Goal: Information Seeking & Learning: Understand process/instructions

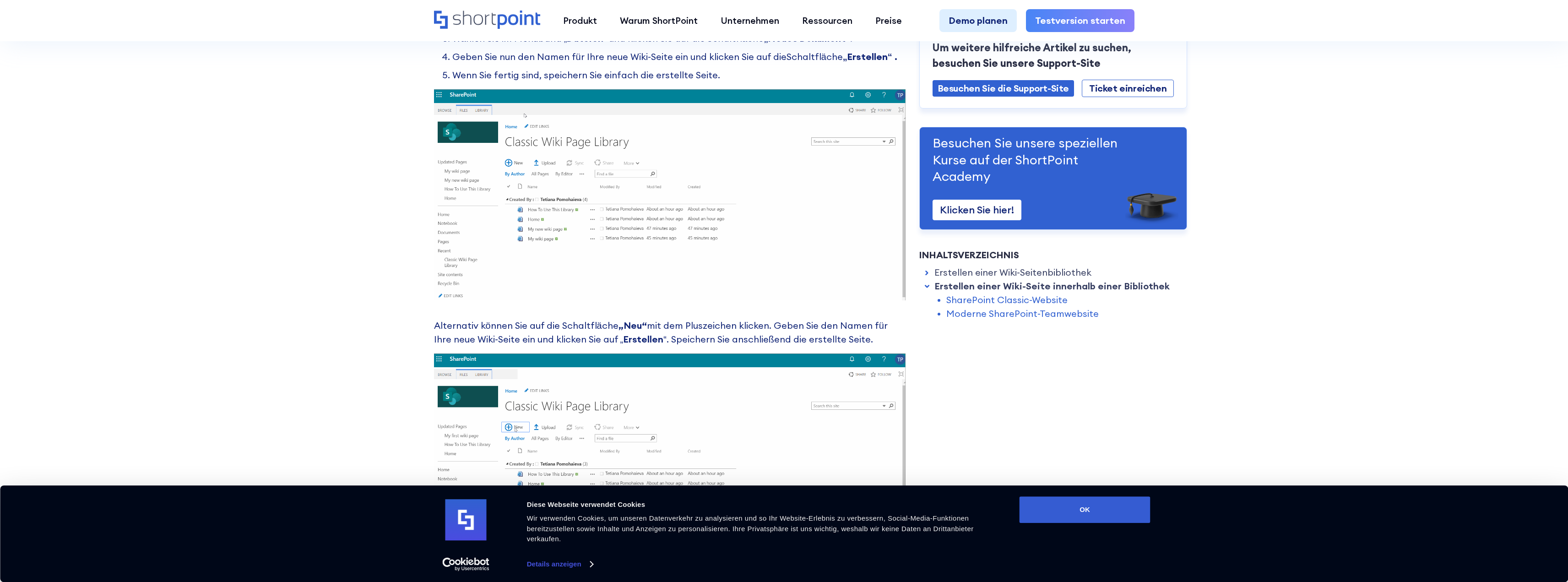
scroll to position [1501, 0]
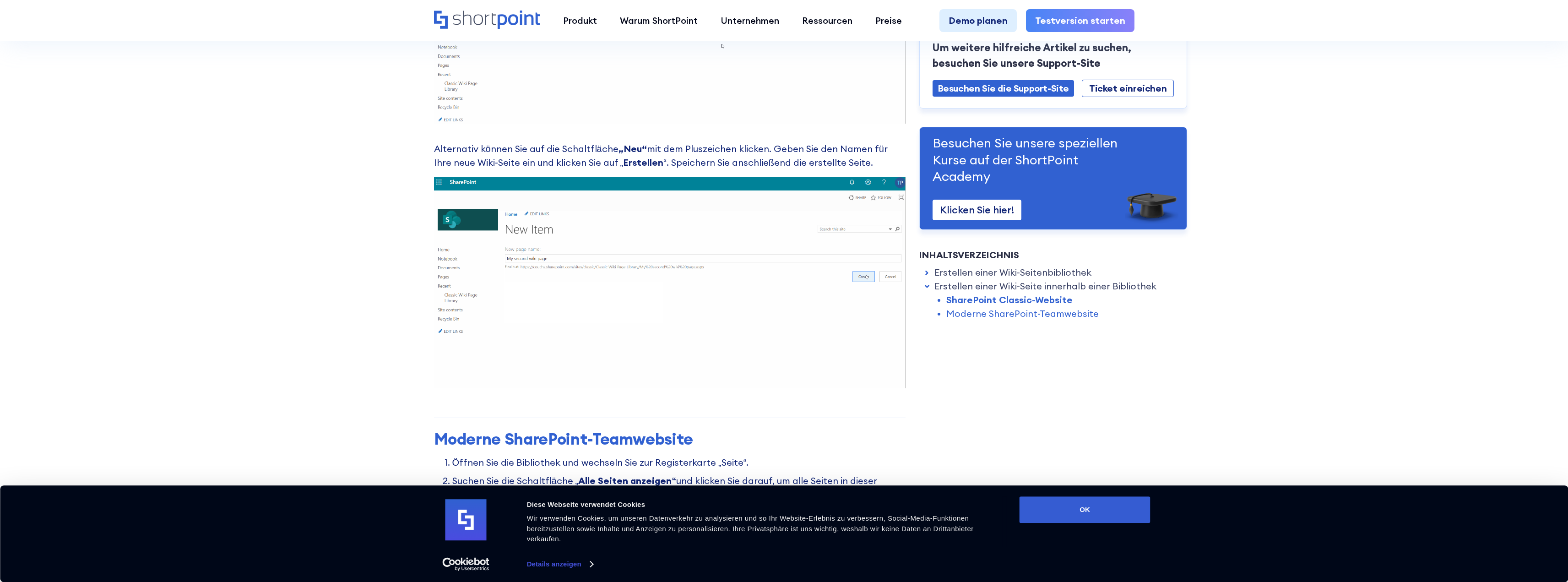
click at [552, 161] on font "mit dem Pluszeichen klicken. Geben Sie den Namen für Ihre neue Wiki-Seite ein u…" at bounding box center [661, 156] width 454 height 25
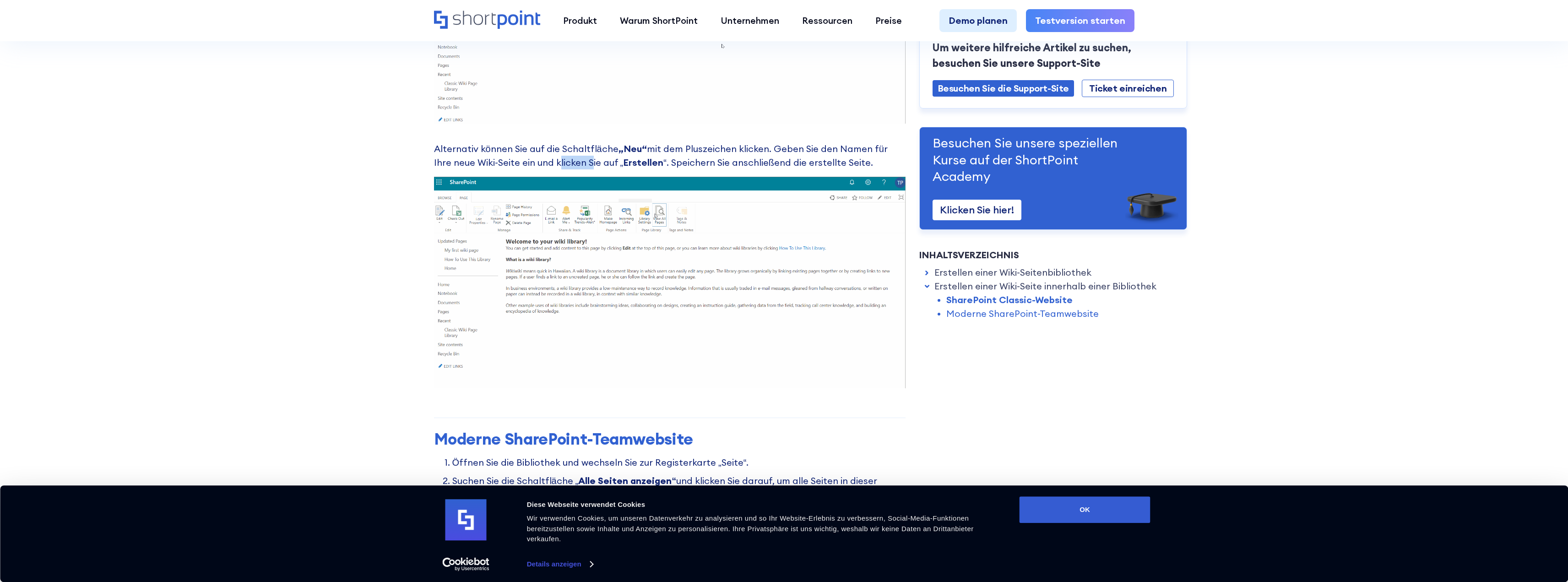
click at [552, 161] on font "mit dem Pluszeichen klicken. Geben Sie den Namen für Ihre neue Wiki-Seite ein u…" at bounding box center [661, 156] width 454 height 25
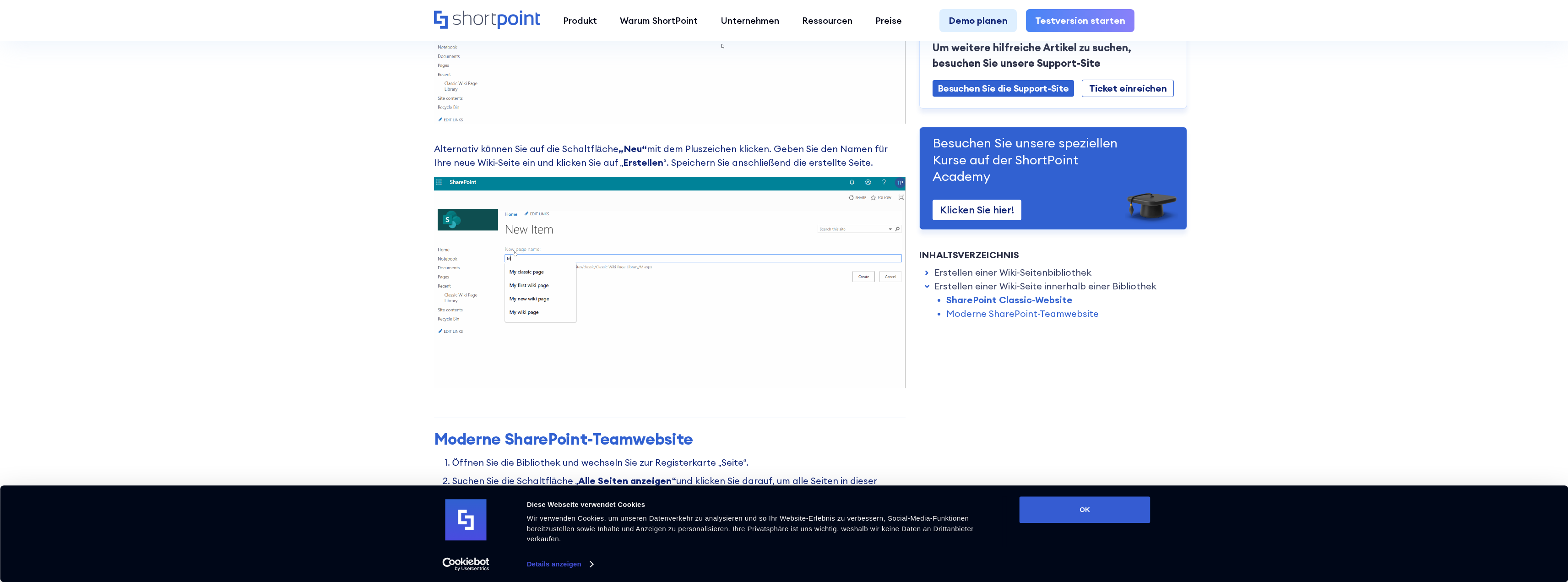
click at [552, 161] on font "mit dem Pluszeichen klicken. Geben Sie den Namen für Ihre neue Wiki-Seite ein u…" at bounding box center [661, 156] width 454 height 25
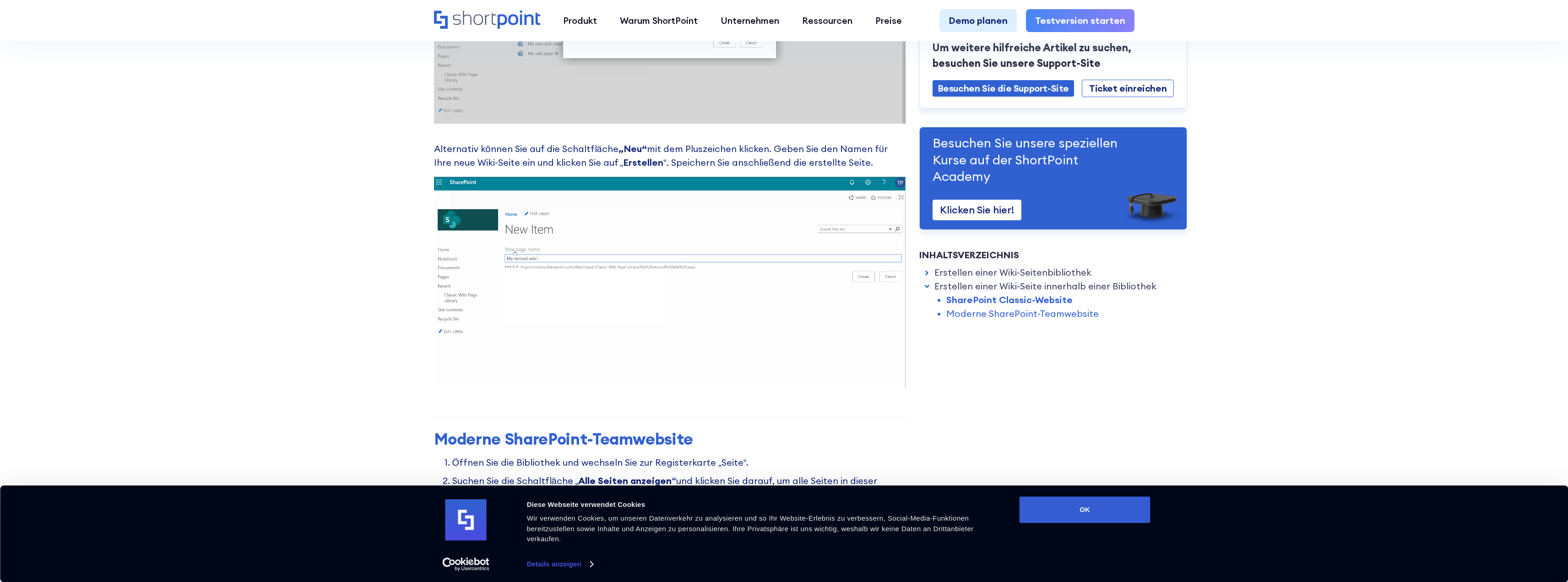
click at [554, 160] on font "mit dem Pluszeichen klicken. Geben Sie den Namen für Ihre neue Wiki-Seite ein u…" at bounding box center [661, 156] width 454 height 25
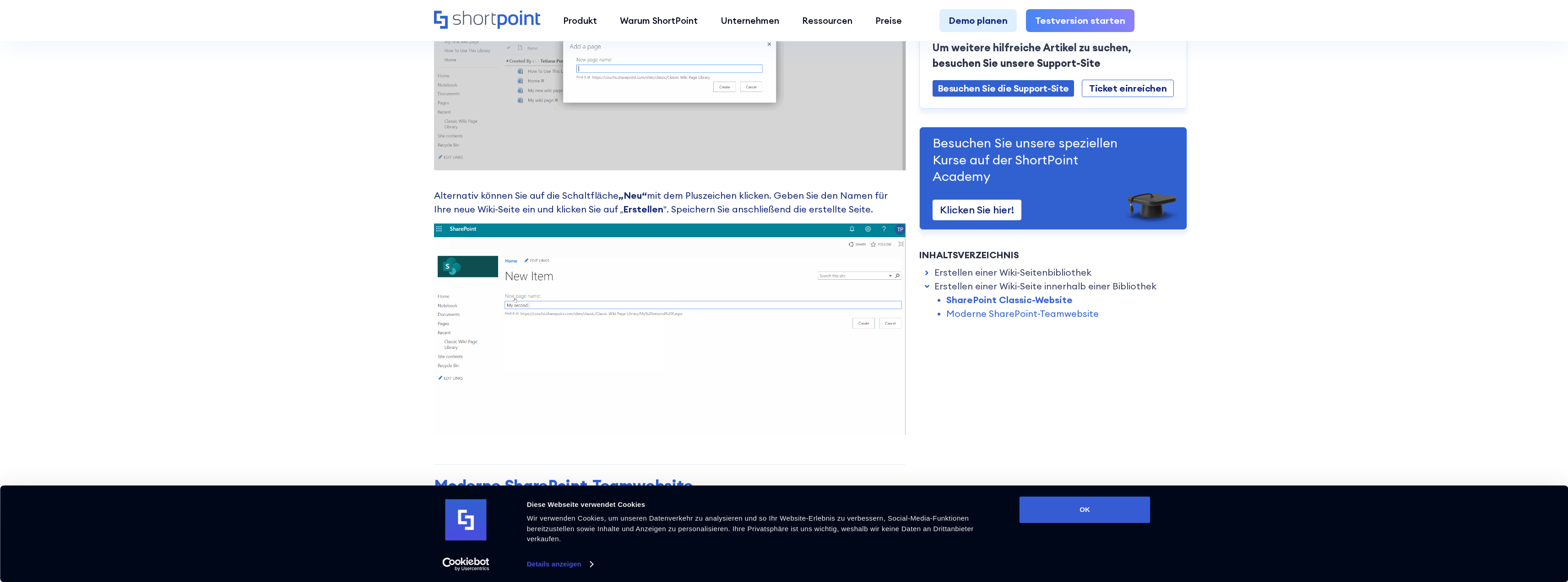
scroll to position [1409, 0]
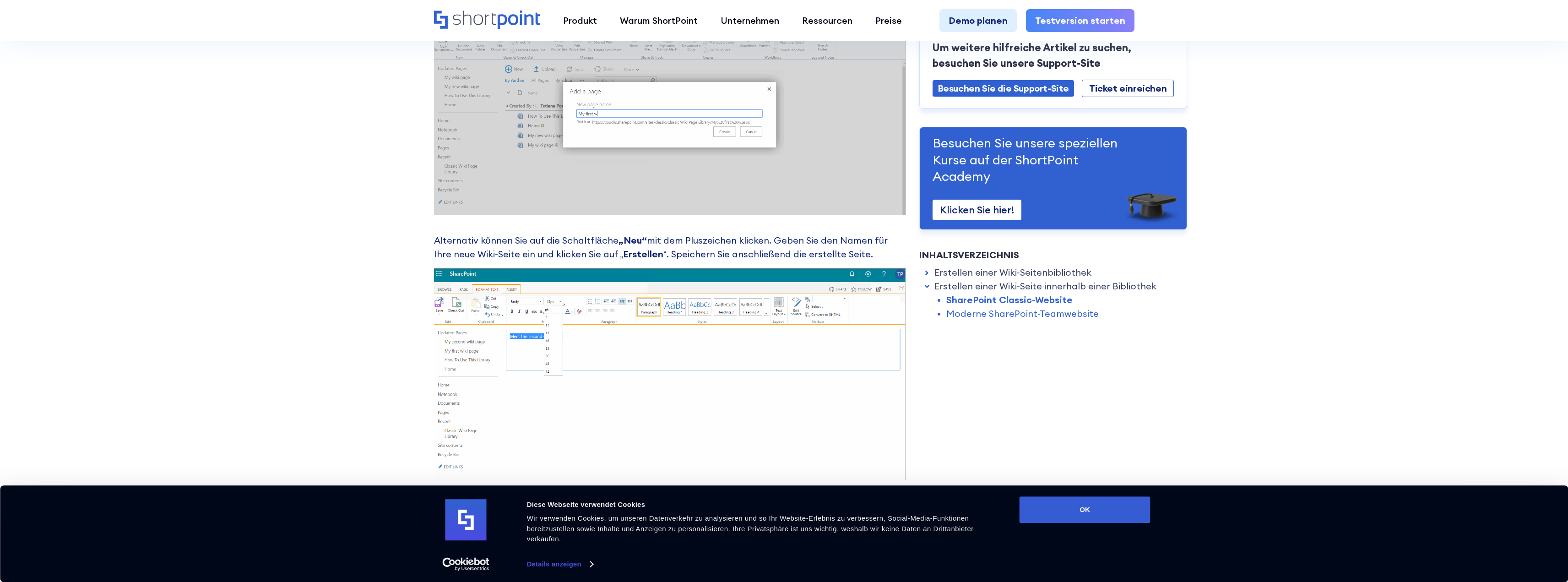
click at [562, 235] on font "Alternativ können Sie auf die Schaltfläche" at bounding box center [527, 240] width 185 height 12
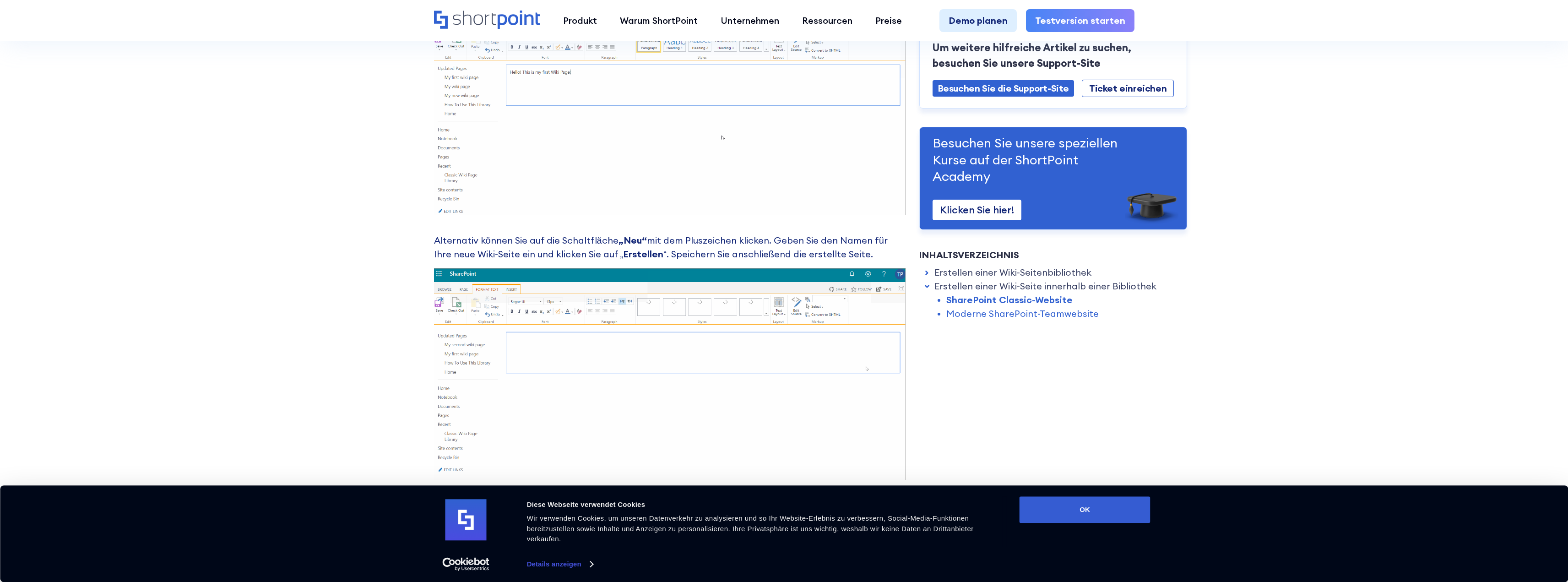
click at [562, 235] on font "Alternativ können Sie auf die Schaltfläche" at bounding box center [527, 240] width 185 height 12
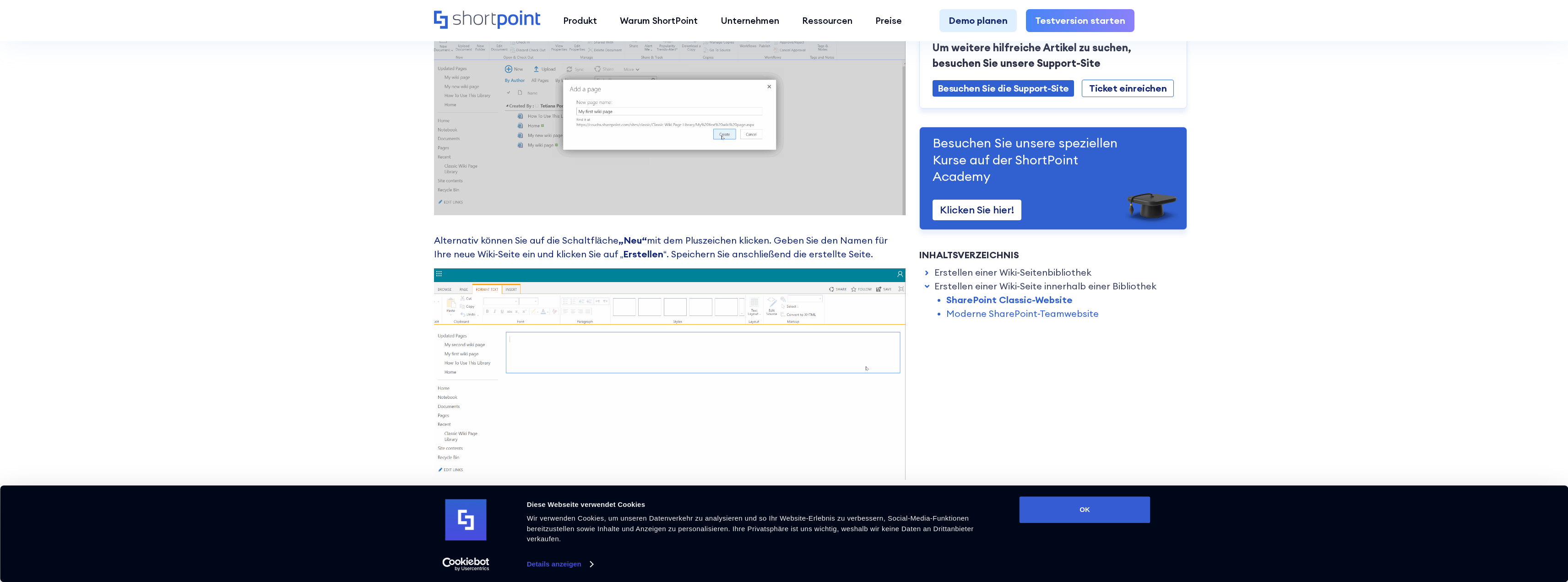
click at [562, 235] on font "Alternativ können Sie auf die Schaltfläche" at bounding box center [527, 240] width 185 height 12
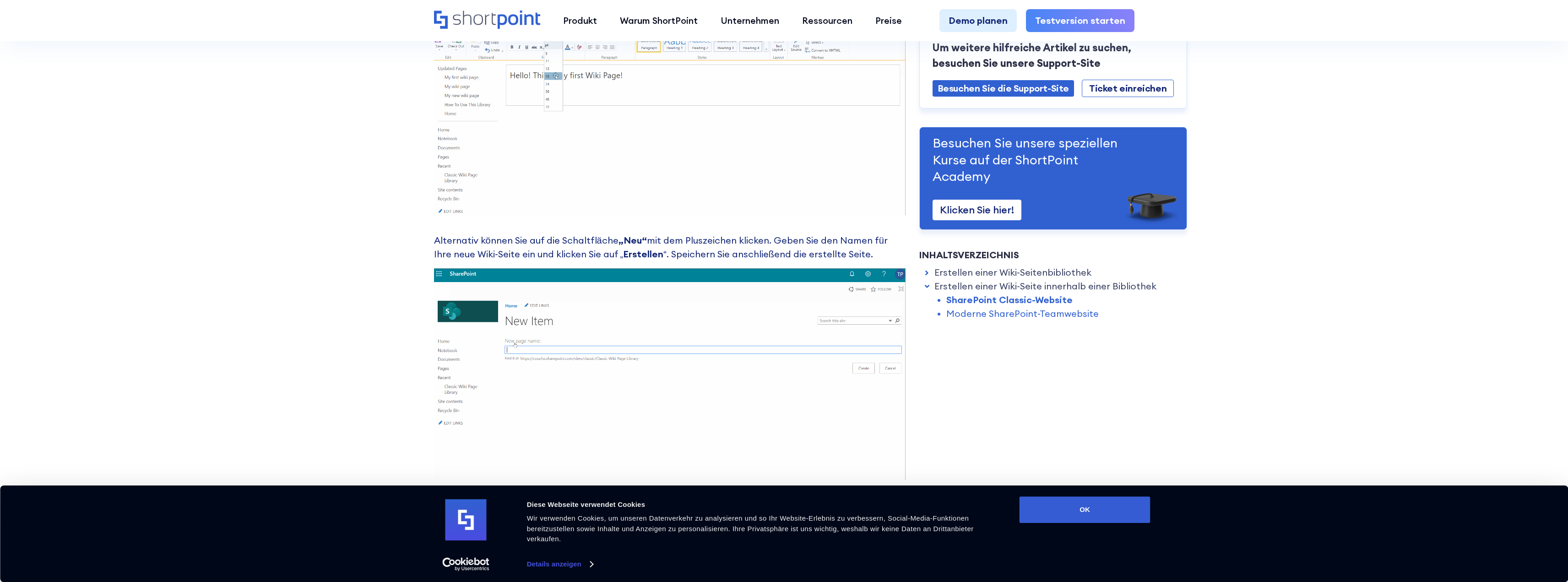
click at [555, 244] on font "Alternativ können Sie auf die Schaltfläche" at bounding box center [527, 240] width 185 height 12
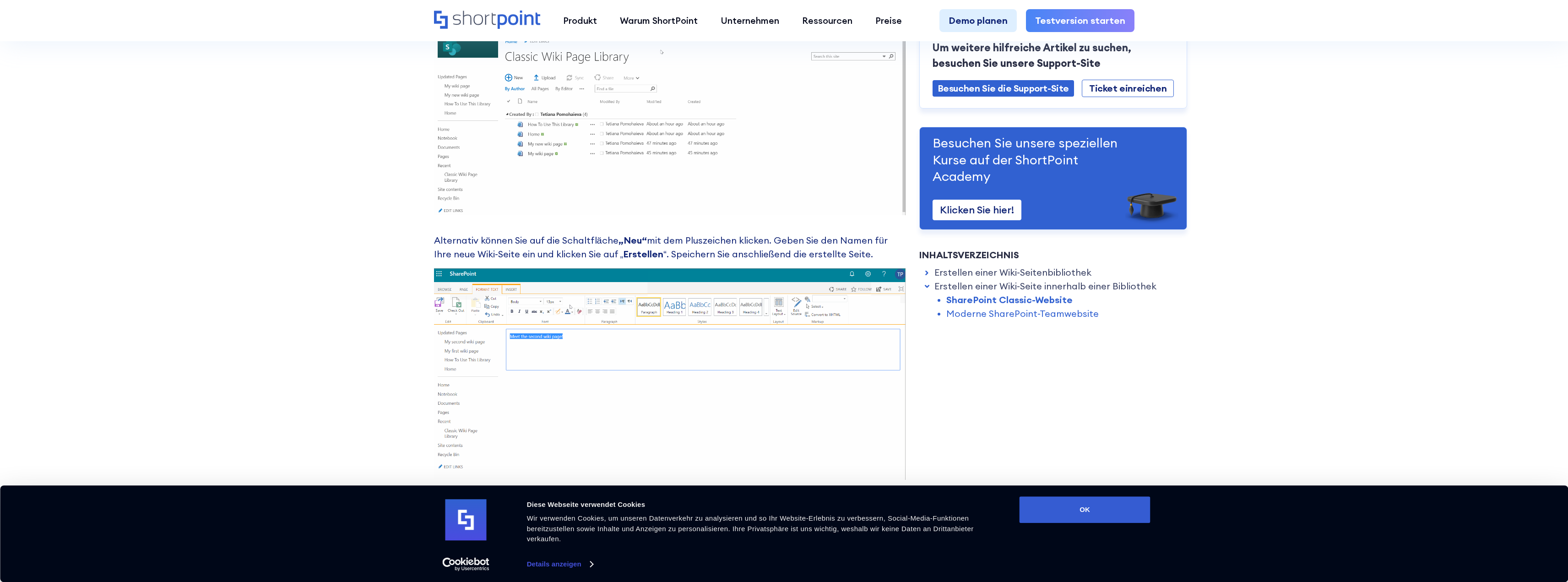
drag, startPoint x: 555, startPoint y: 244, endPoint x: 546, endPoint y: 250, distance: 10.8
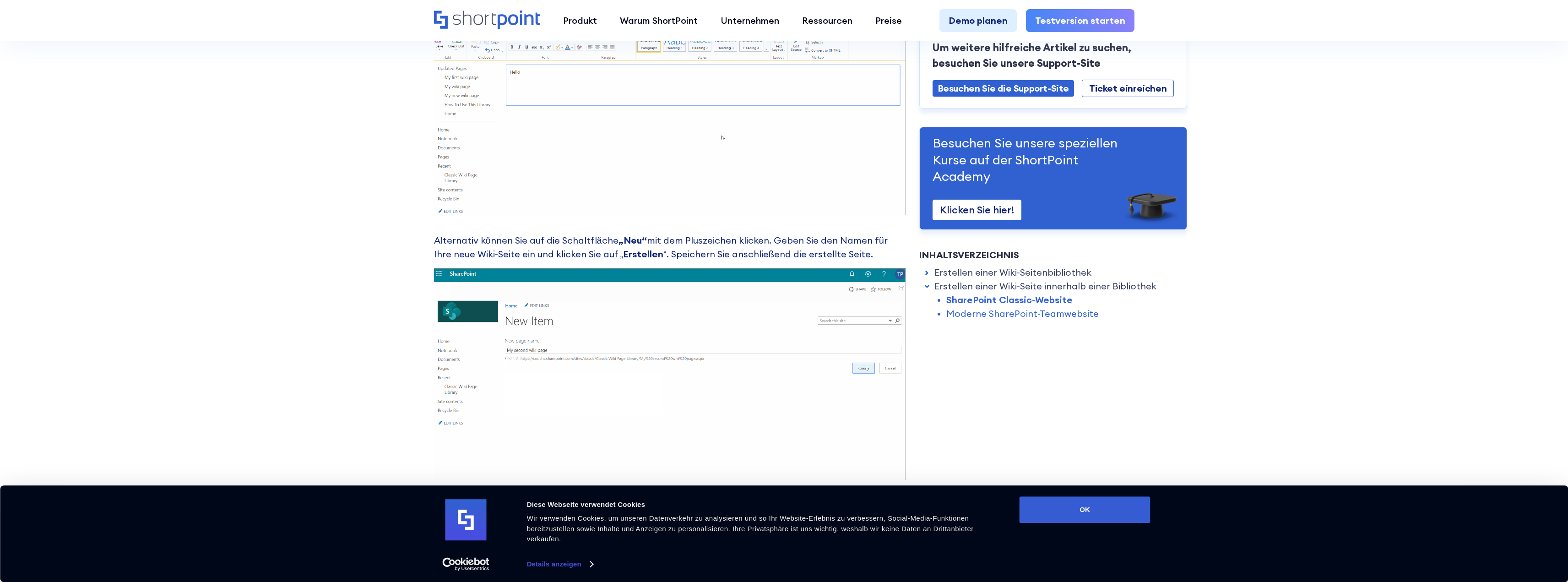
click at [555, 244] on font "Alternativ können Sie auf die Schaltfläche" at bounding box center [527, 240] width 185 height 12
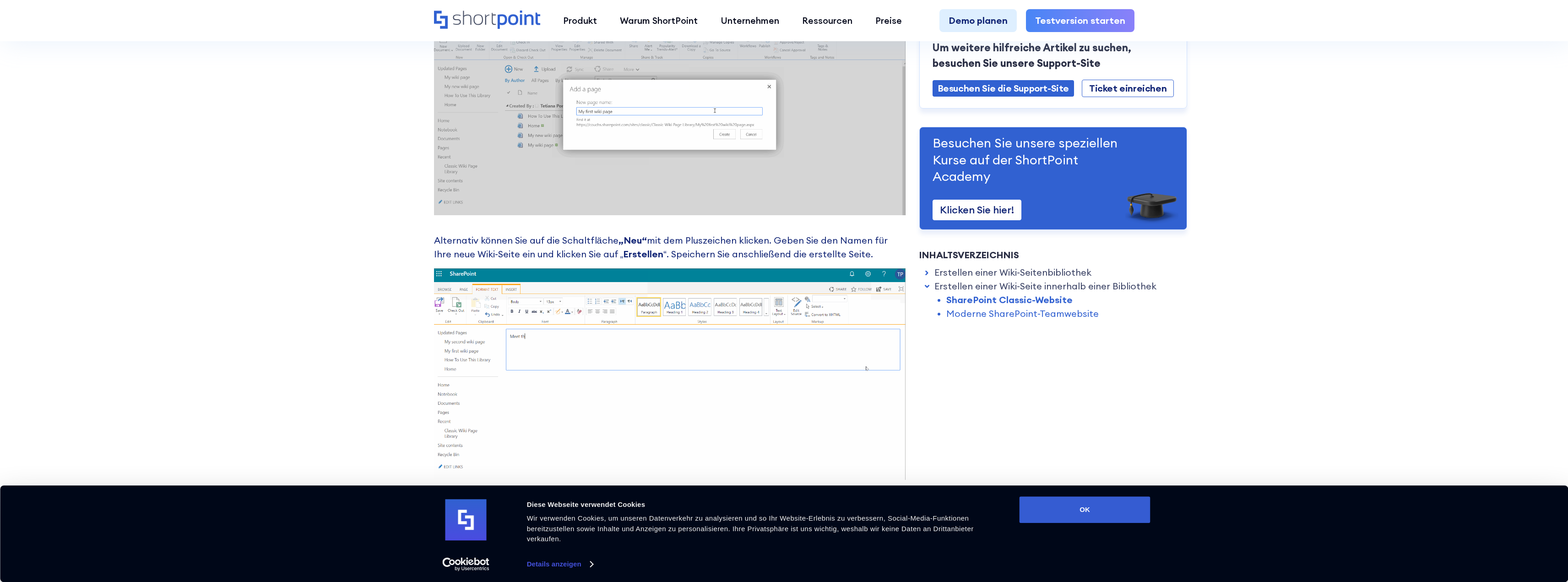
click at [546, 250] on font "mit dem Pluszeichen klicken. Geben Sie den Namen für Ihre neue Wiki-Seite ein u…" at bounding box center [661, 247] width 454 height 25
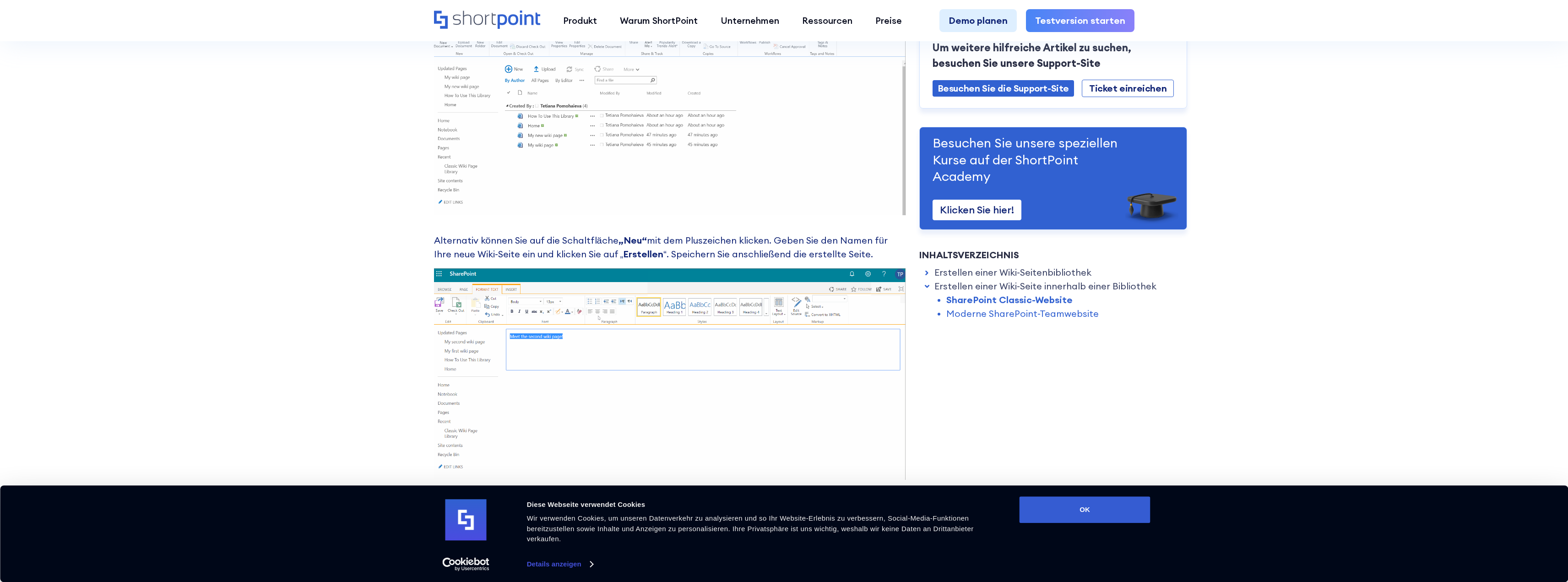
click at [546, 250] on font "mit dem Pluszeichen klicken. Geben Sie den Namen für Ihre neue Wiki-Seite ein u…" at bounding box center [661, 247] width 454 height 25
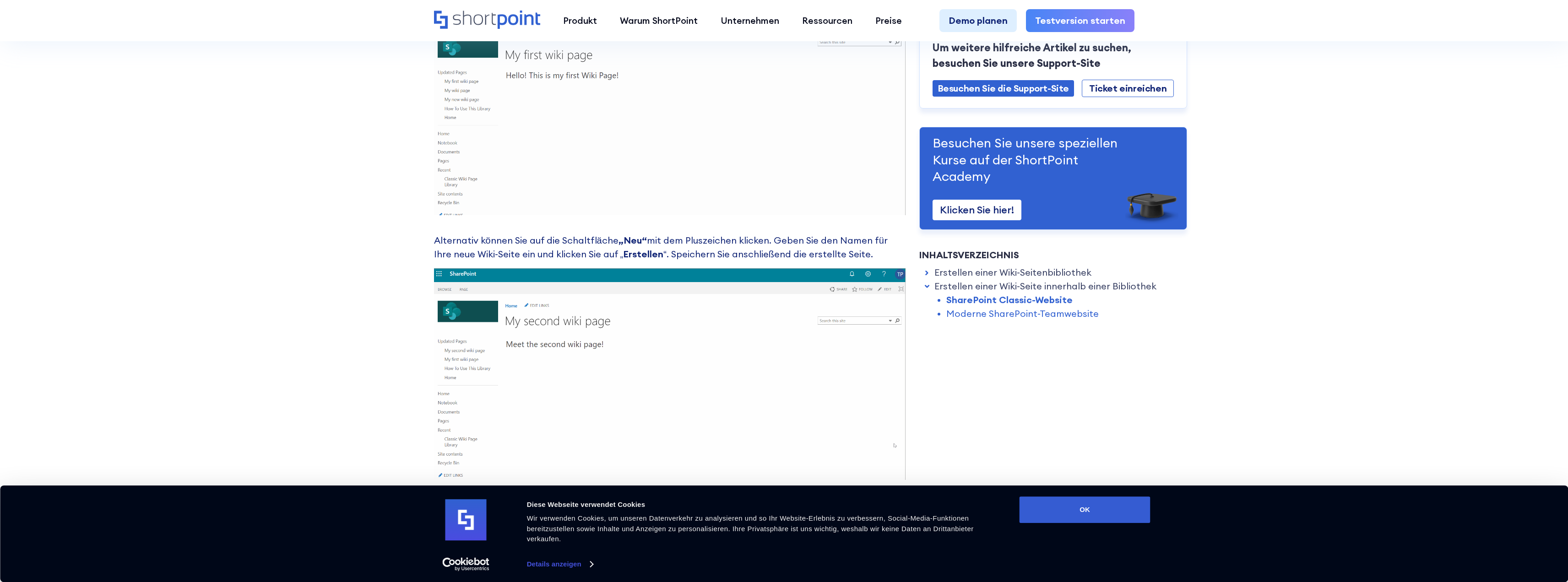
click at [593, 240] on font "Alternativ können Sie auf die Schaltfläche" at bounding box center [527, 240] width 185 height 12
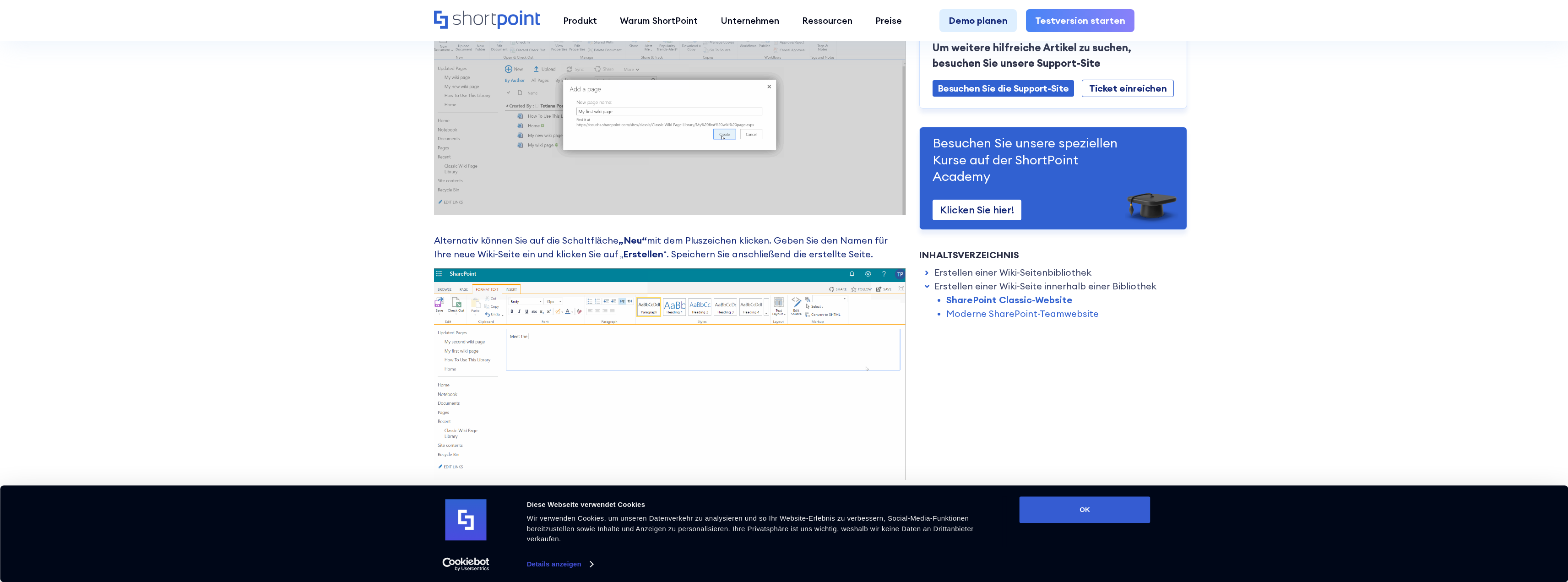
click at [593, 240] on font "Alternativ können Sie auf die Schaltfläche" at bounding box center [527, 240] width 185 height 12
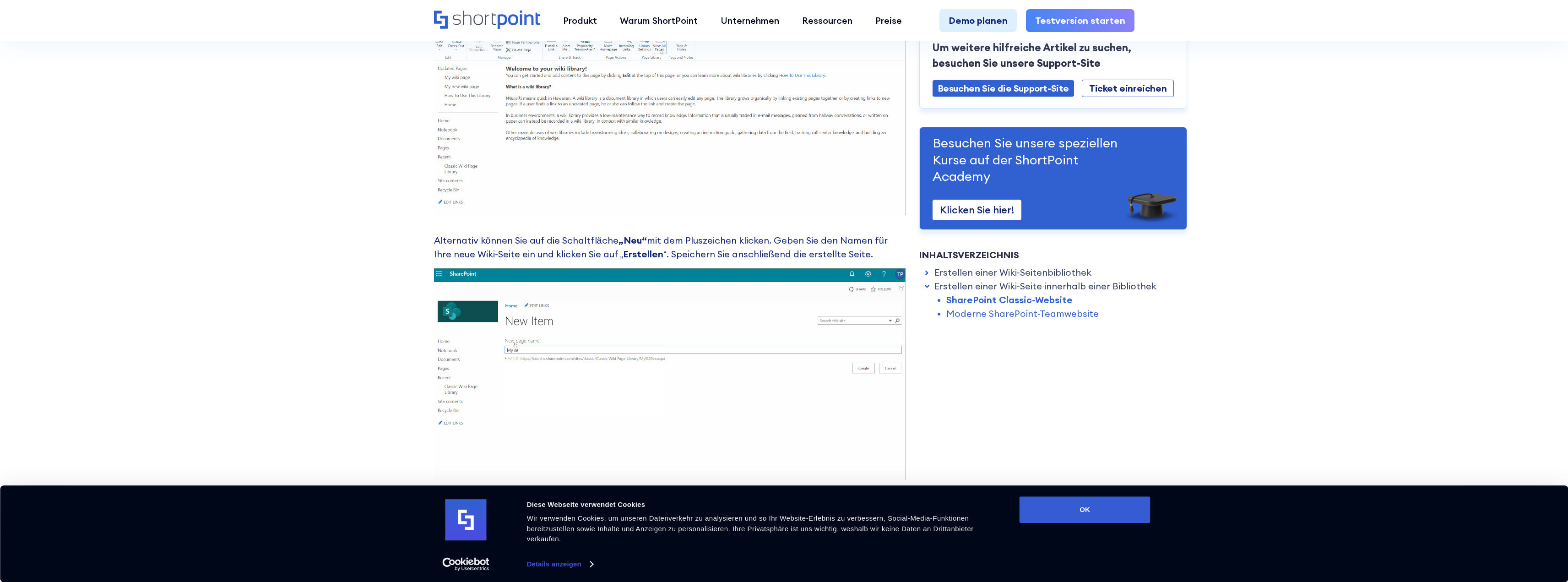
click at [593, 240] on font "Alternativ können Sie auf die Schaltfläche" at bounding box center [527, 240] width 185 height 12
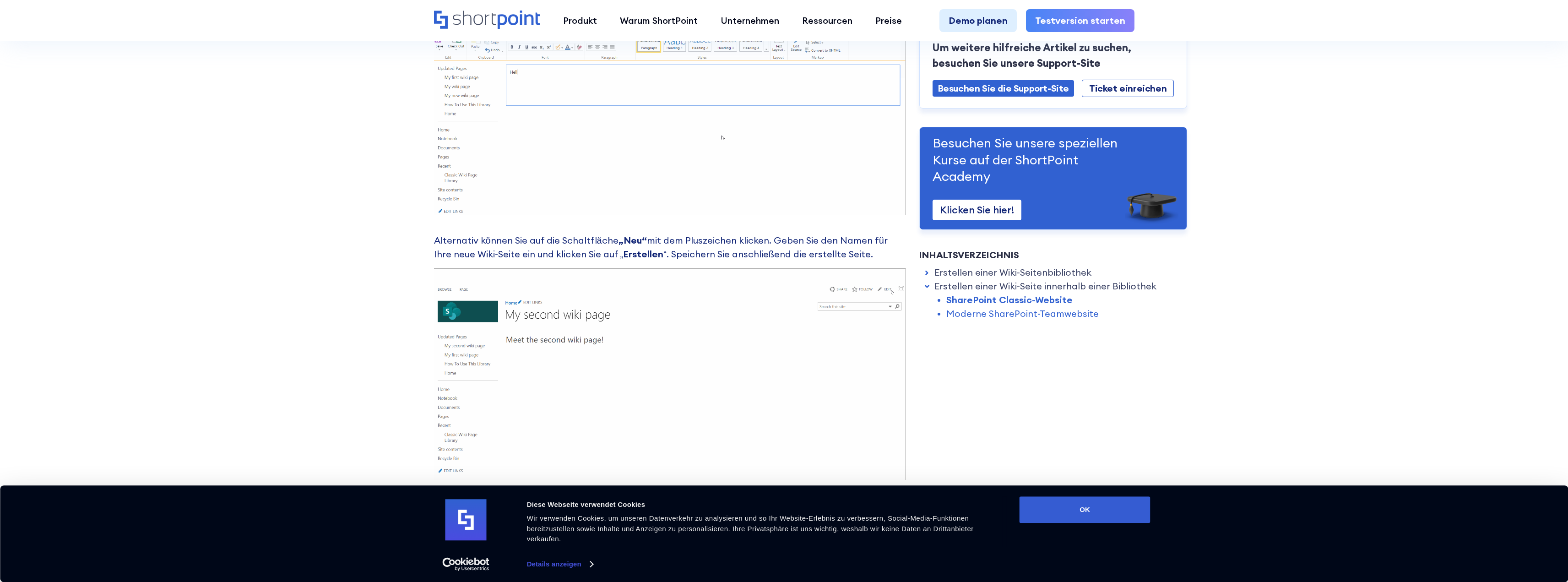
click at [572, 247] on p "Alternativ können Sie auf die Schaltfläche „Neu“ mit dem Pluszeichen klicken. G…" at bounding box center [670, 247] width 472 height 27
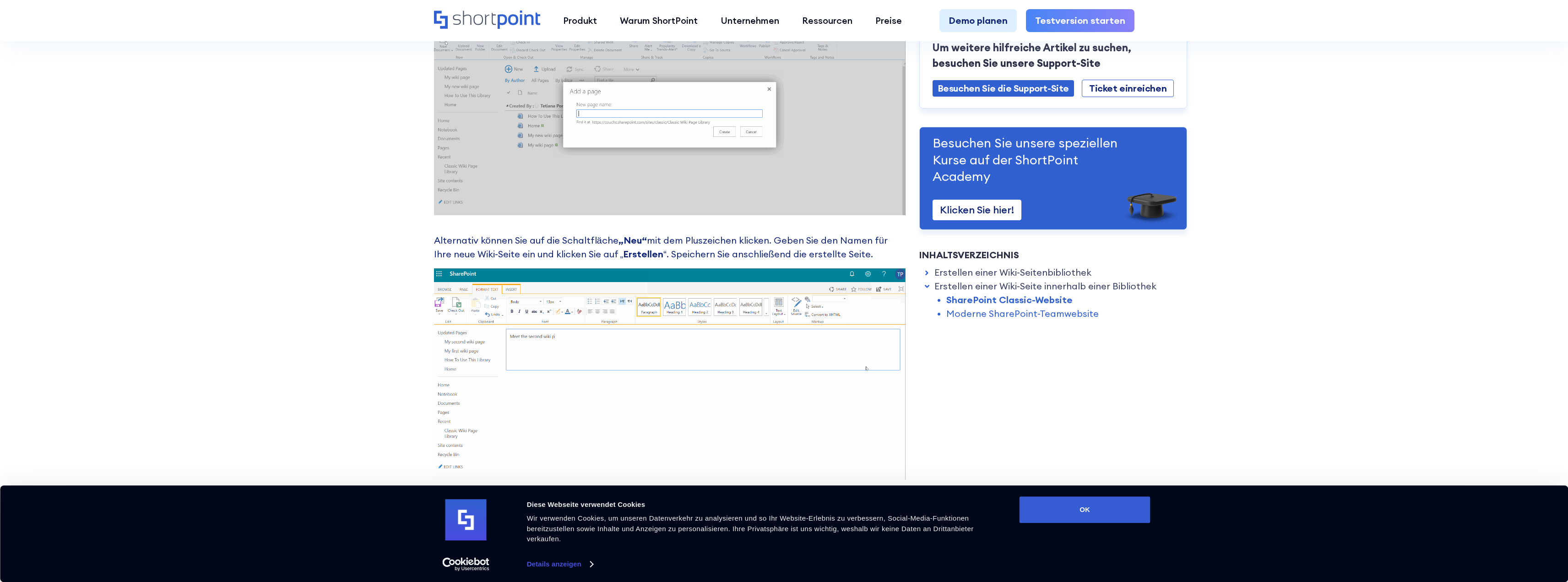
click at [572, 247] on p "Alternativ können Sie auf die Schaltfläche „Neu“ mit dem Pluszeichen klicken. G…" at bounding box center [670, 247] width 472 height 27
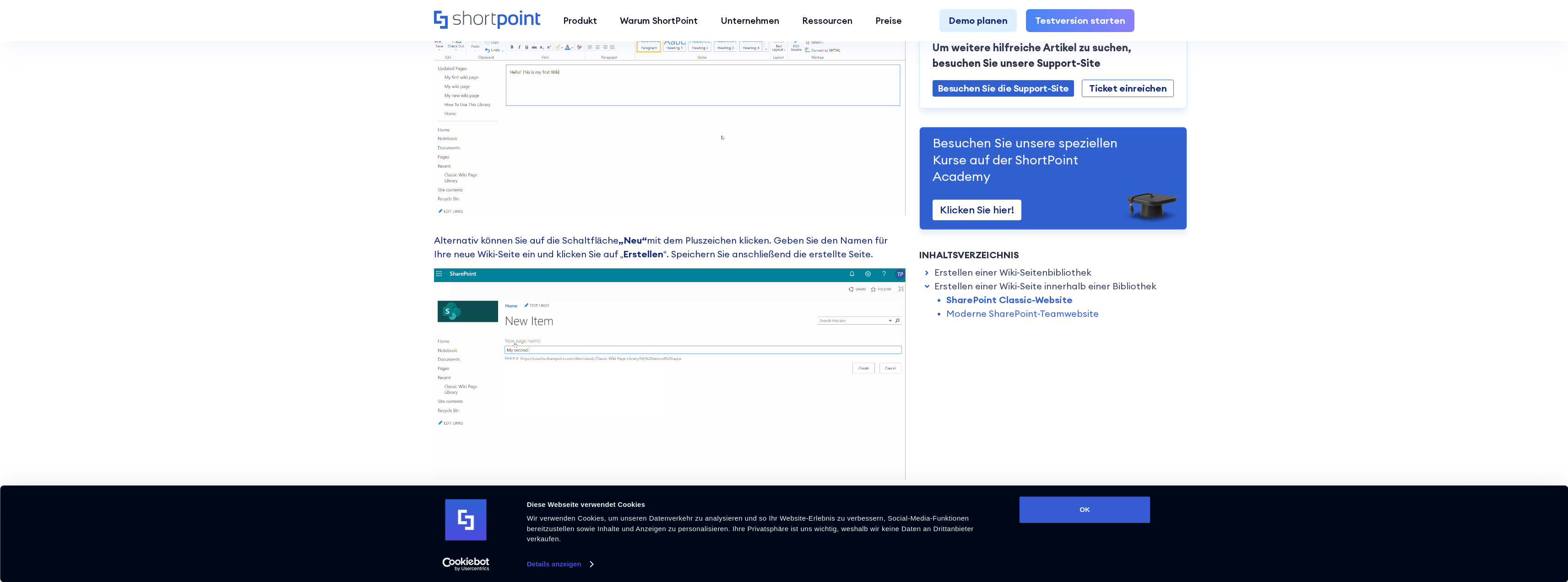
drag, startPoint x: 572, startPoint y: 247, endPoint x: 551, endPoint y: 250, distance: 21.2
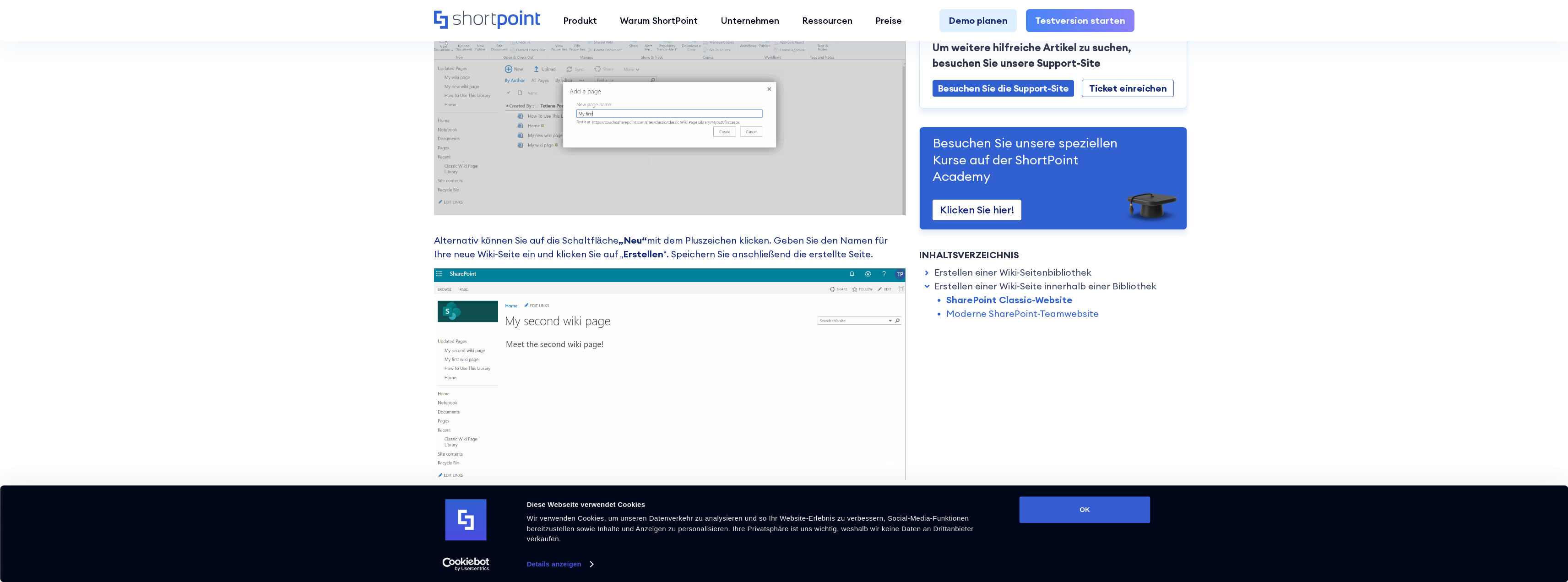
click at [569, 248] on p "Alternativ können Sie auf die Schaltfläche „Neu“ mit dem Pluszeichen klicken. G…" at bounding box center [670, 247] width 472 height 27
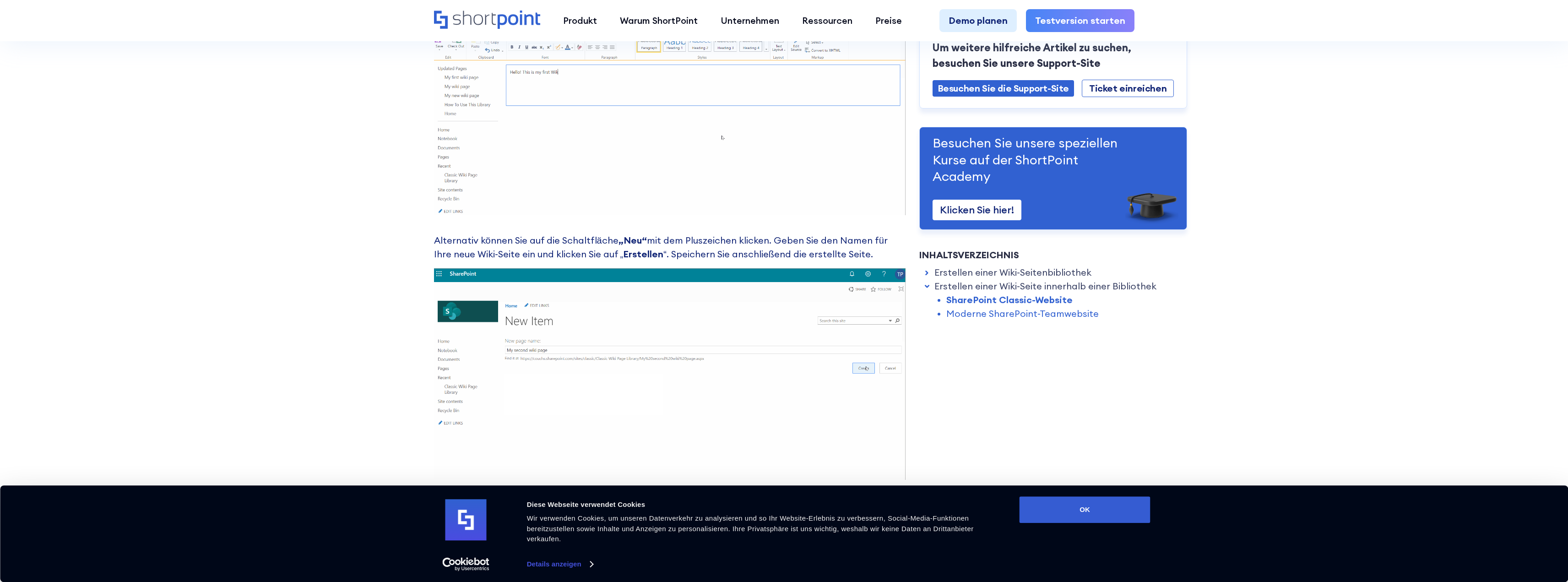
click at [511, 252] on font "mit dem Pluszeichen klicken. Geben Sie den Namen für Ihre neue Wiki-Seite ein u…" at bounding box center [661, 247] width 454 height 25
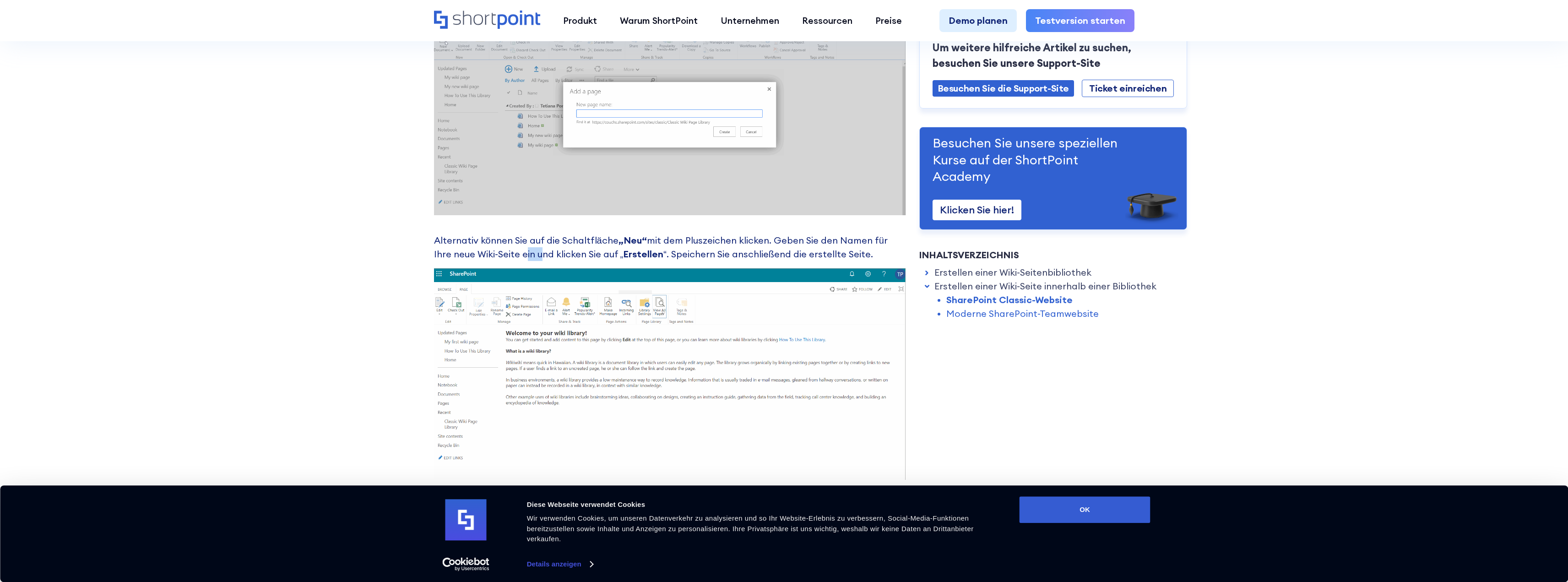
click at [511, 252] on font "mit dem Pluszeichen klicken. Geben Sie den Namen für Ihre neue Wiki-Seite ein u…" at bounding box center [661, 247] width 454 height 25
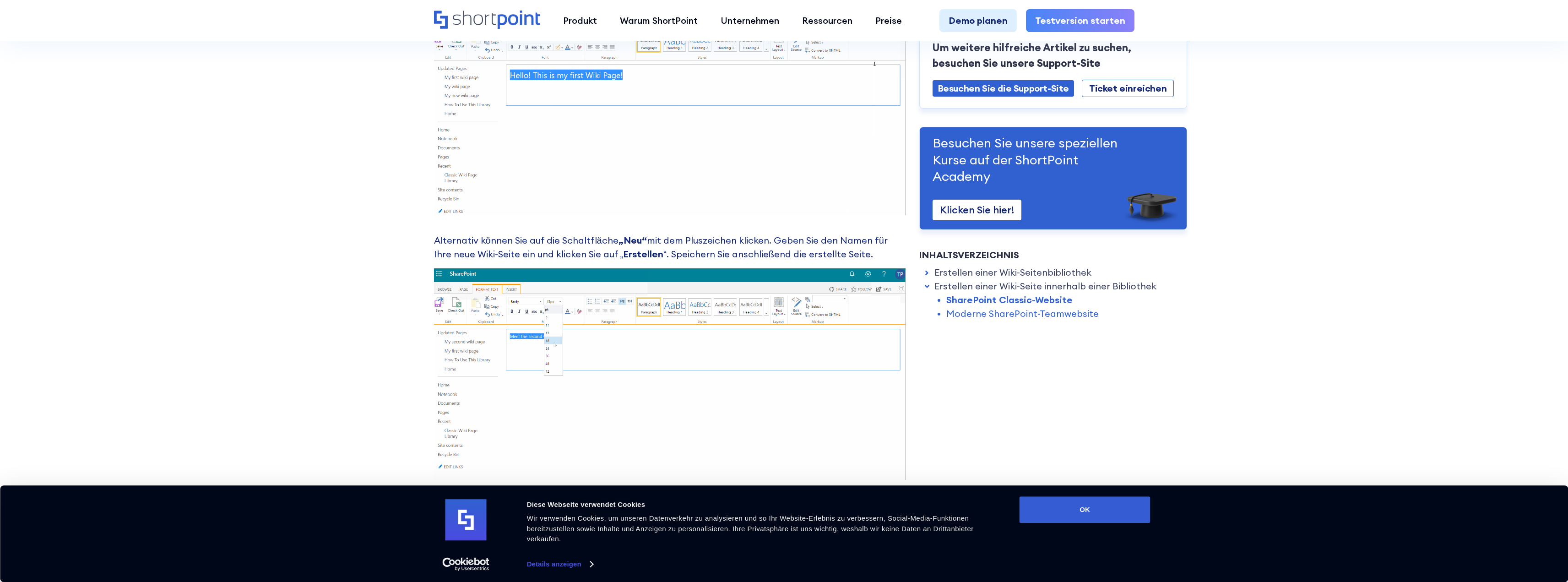
click at [509, 253] on font "mit dem Pluszeichen klicken. Geben Sie den Namen für Ihre neue Wiki-Seite ein u…" at bounding box center [661, 247] width 454 height 25
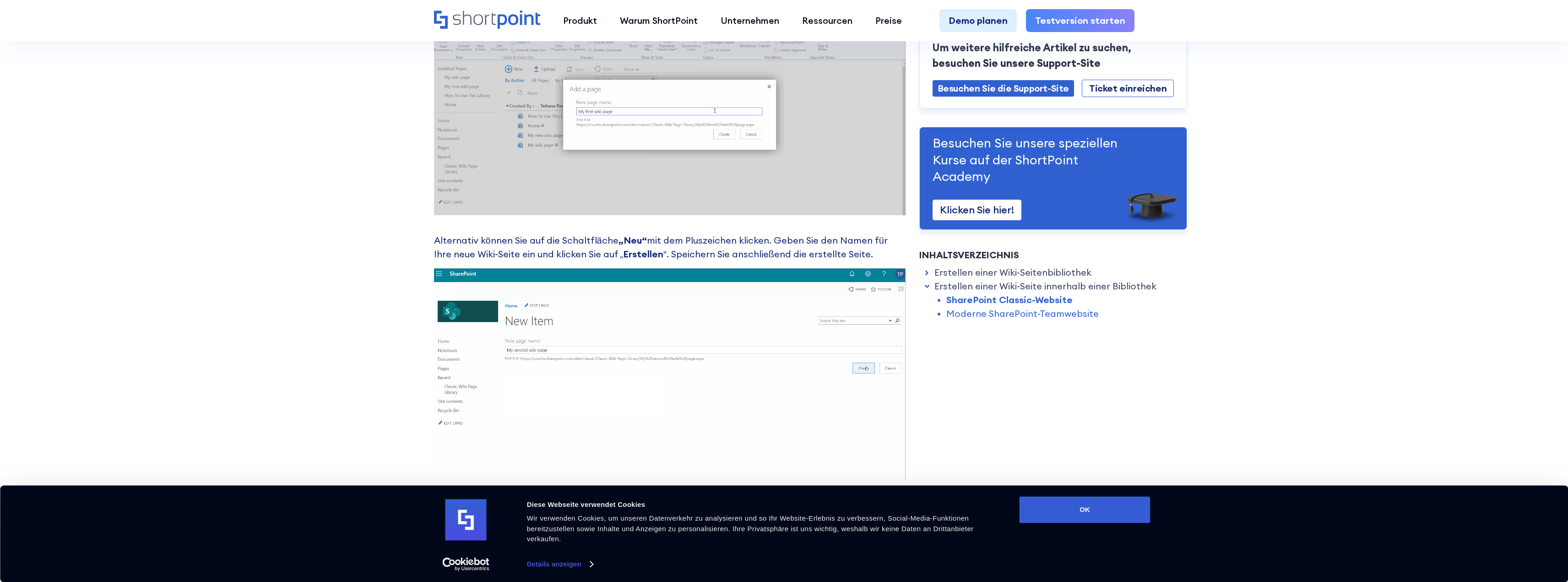
click at [476, 257] on font "mit dem Pluszeichen klicken. Geben Sie den Namen für Ihre neue Wiki-Seite ein u…" at bounding box center [661, 247] width 454 height 25
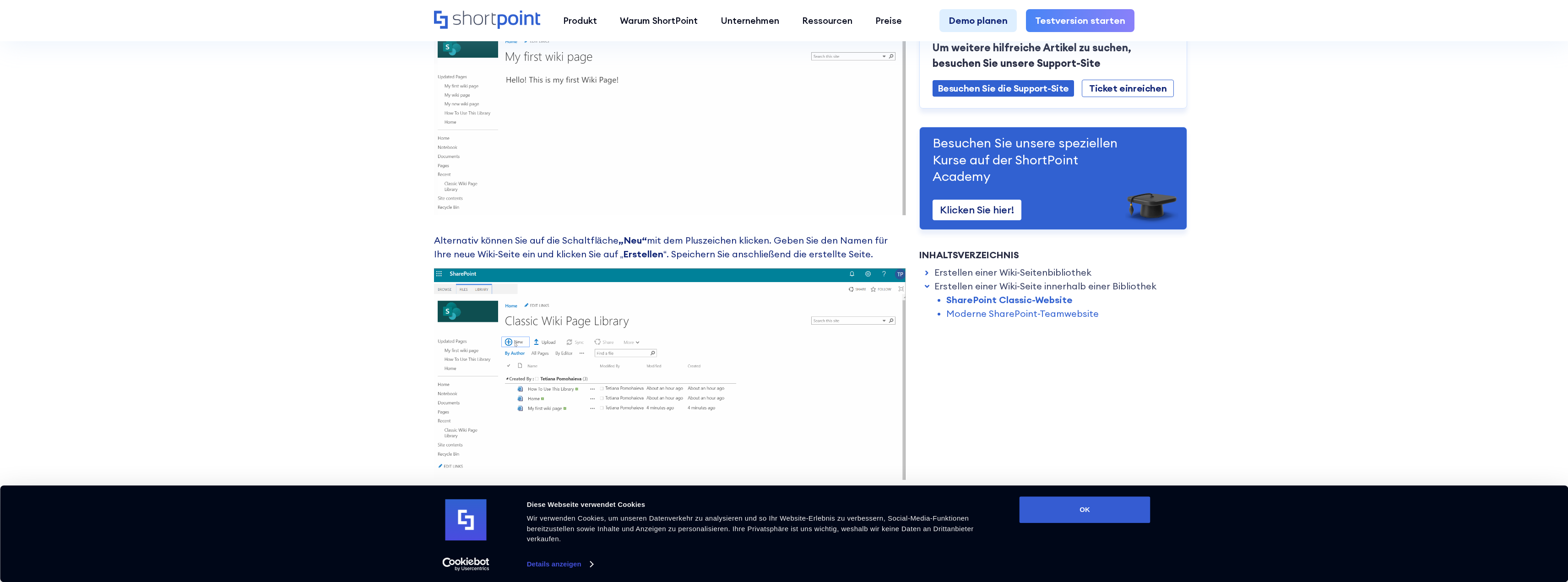
click at [476, 257] on font "mit dem Pluszeichen klicken. Geben Sie den Namen für Ihre neue Wiki-Seite ein u…" at bounding box center [661, 247] width 454 height 25
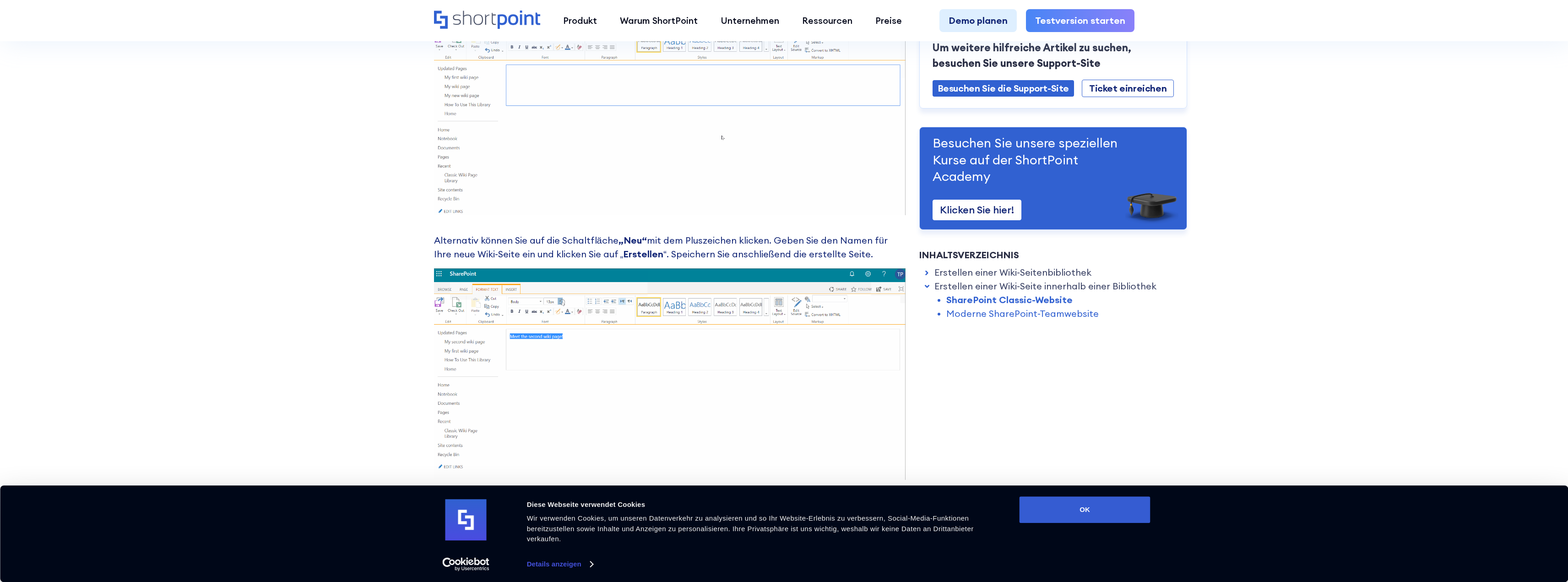
click at [476, 257] on font "mit dem Pluszeichen klicken. Geben Sie den Namen für Ihre neue Wiki-Seite ein u…" at bounding box center [661, 247] width 454 height 25
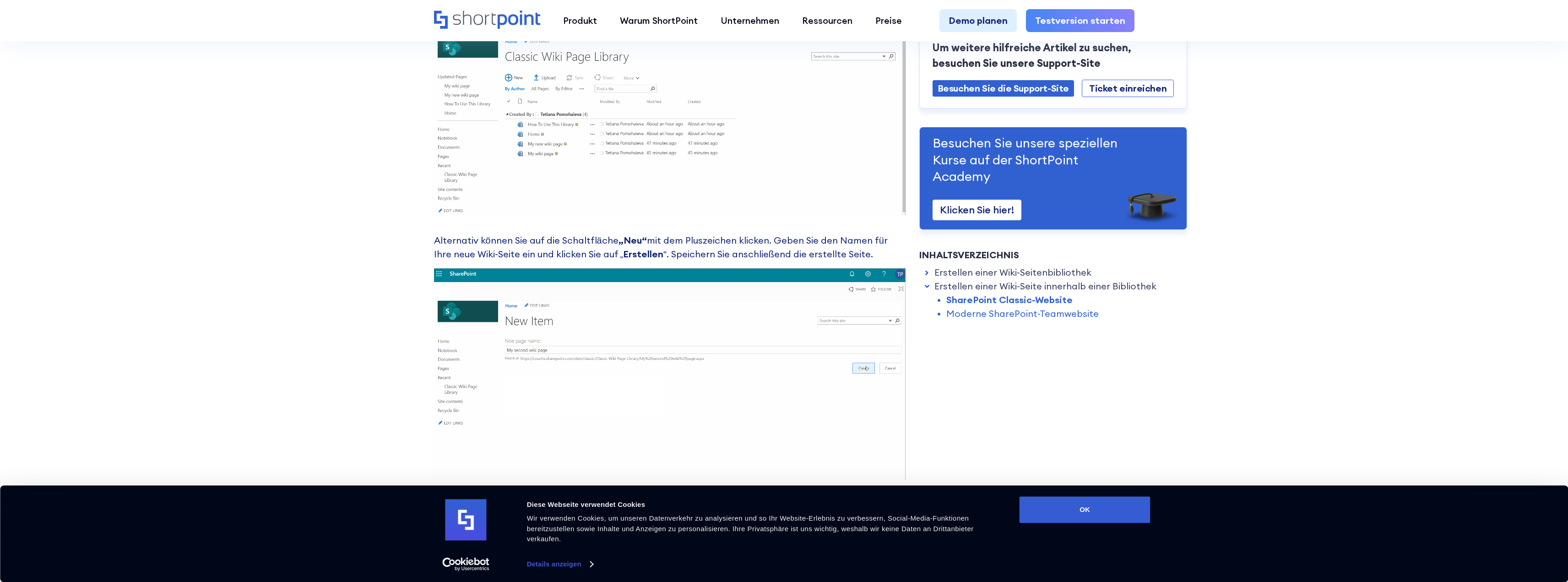
click at [476, 257] on font "mit dem Pluszeichen klicken. Geben Sie den Namen für Ihre neue Wiki-Seite ein u…" at bounding box center [661, 247] width 454 height 25
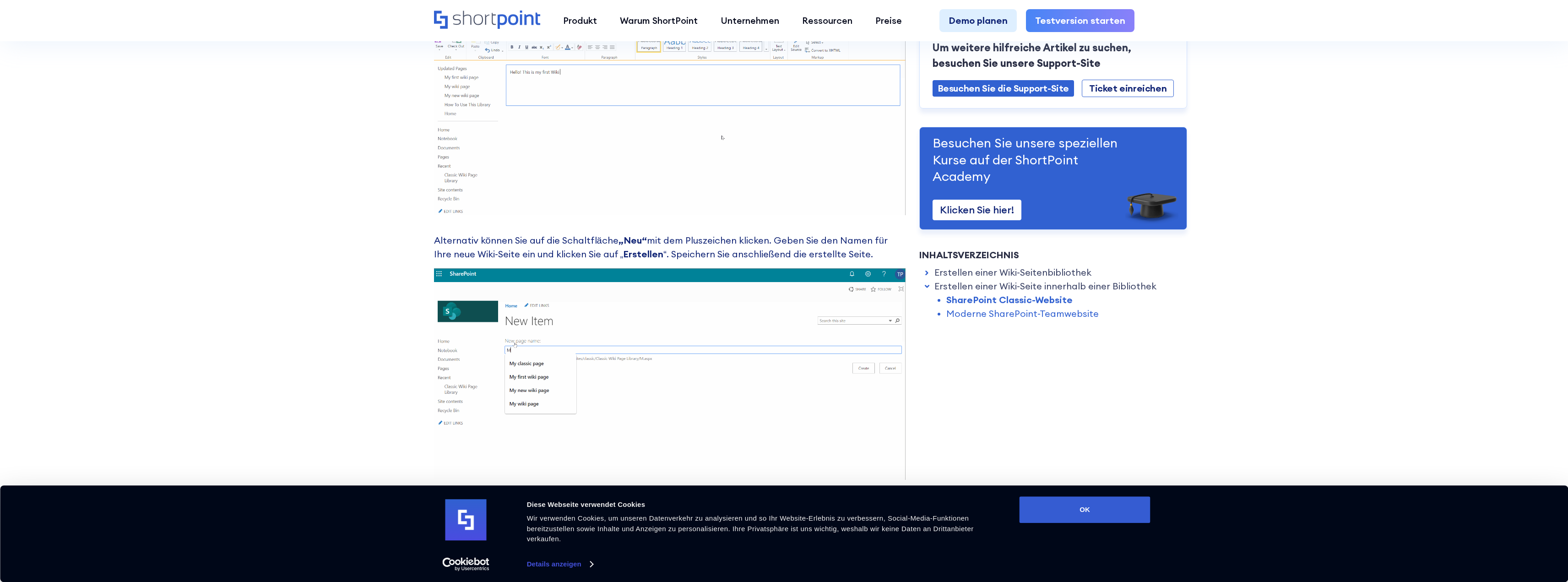
click at [465, 255] on font "mit dem Pluszeichen klicken. Geben Sie den Namen für Ihre neue Wiki-Seite ein u…" at bounding box center [661, 247] width 454 height 25
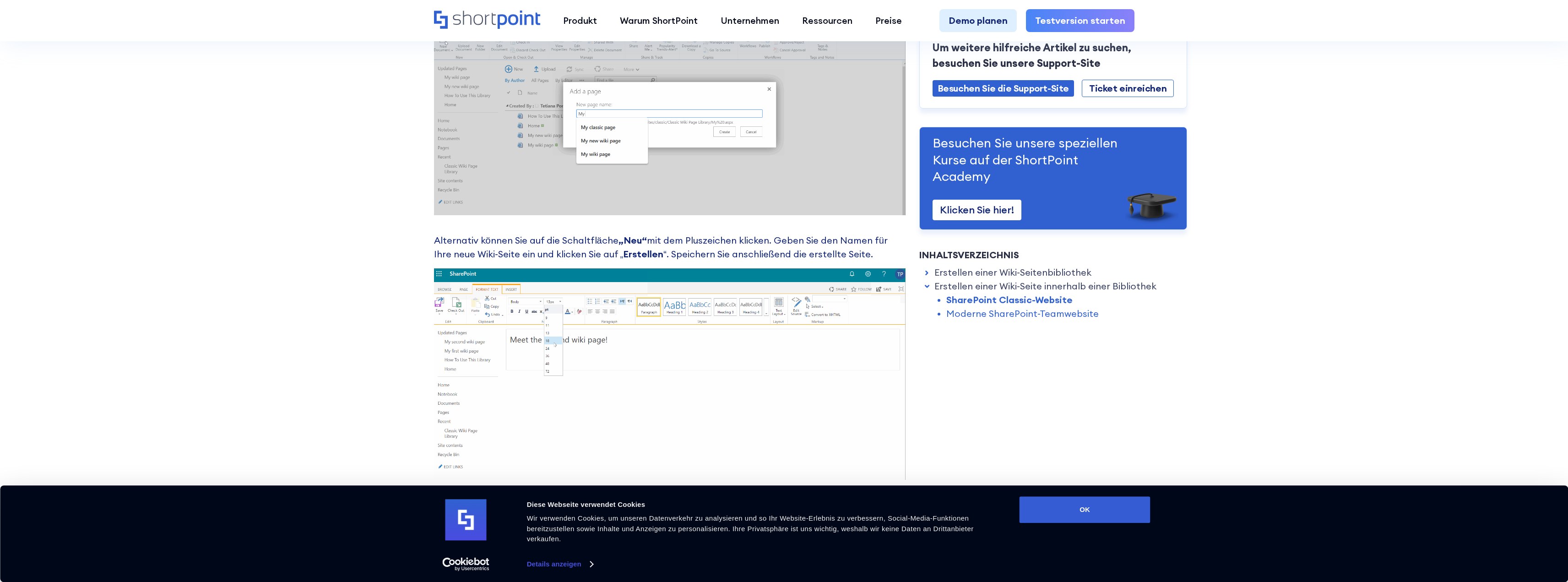
click at [464, 255] on font "mit dem Pluszeichen klicken. Geben Sie den Namen für Ihre neue Wiki-Seite ein u…" at bounding box center [661, 247] width 454 height 25
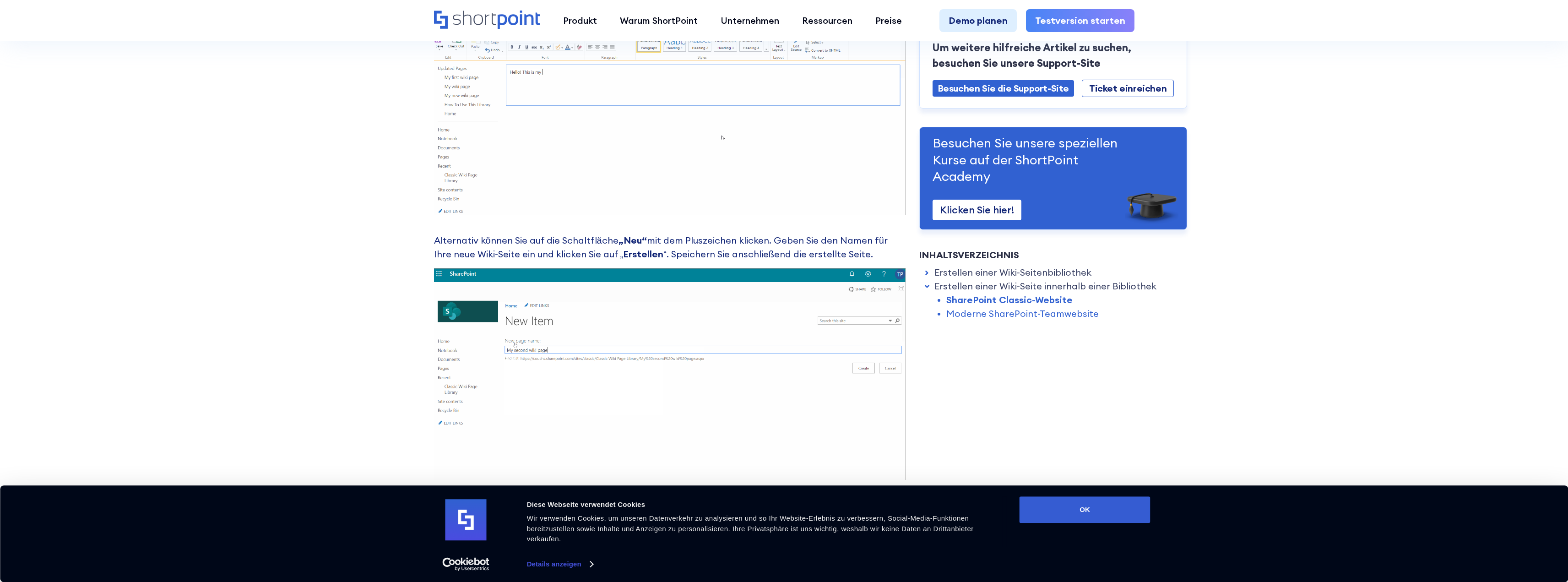
click at [463, 255] on font "mit dem Pluszeichen klicken. Geben Sie den Namen für Ihre neue Wiki-Seite ein u…" at bounding box center [661, 247] width 454 height 25
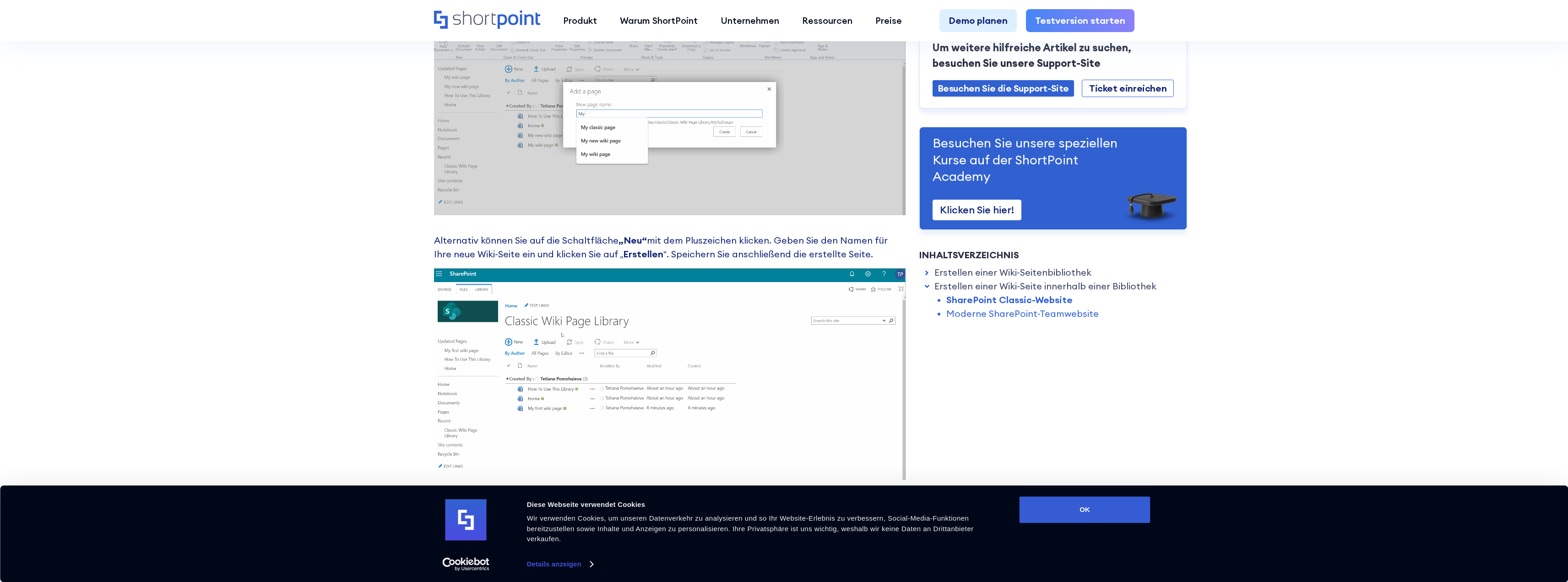
click at [439, 254] on font "mit dem Pluszeichen klicken. Geben Sie den Namen für Ihre neue Wiki-Seite ein u…" at bounding box center [661, 247] width 454 height 25
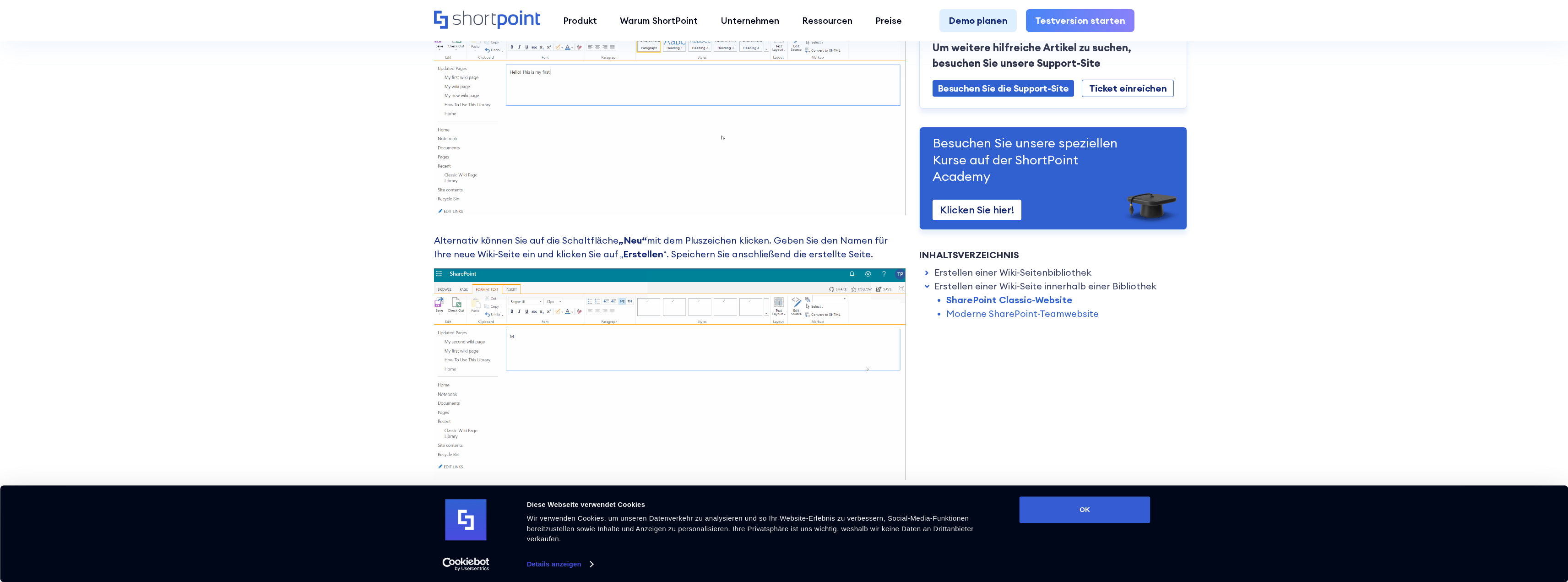
click at [435, 241] on font "Alternativ können Sie auf die Schaltfläche" at bounding box center [527, 240] width 185 height 12
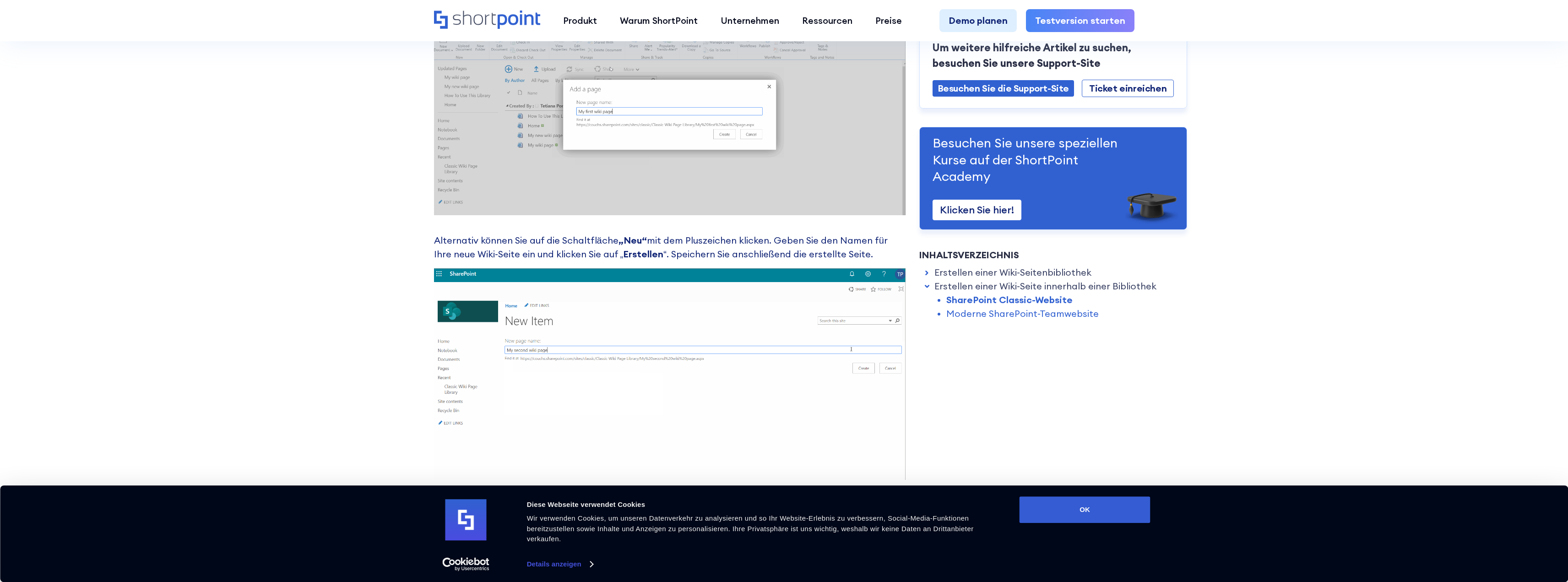
click at [439, 240] on font "Alternativ können Sie auf die Schaltfläche" at bounding box center [527, 240] width 185 height 12
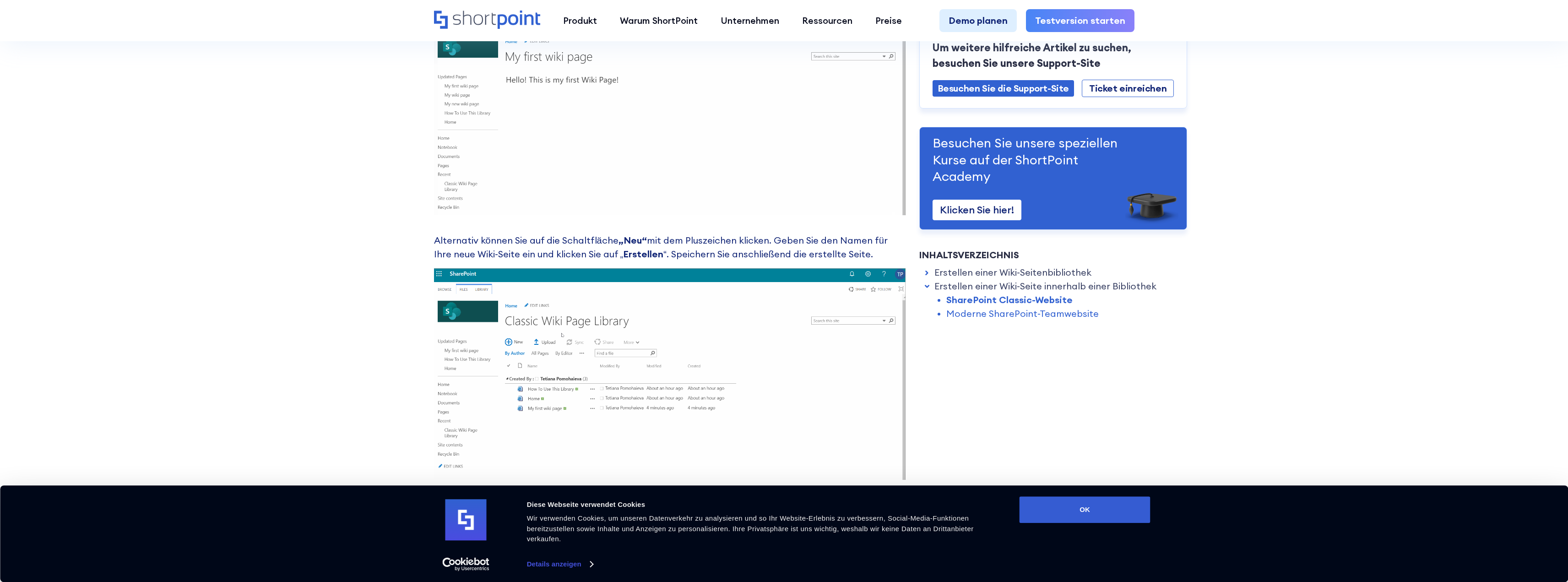
click at [869, 248] on p "Alternativ können Sie auf die Schaltfläche „Neu“ mit dem Pluszeichen klicken. G…" at bounding box center [670, 247] width 472 height 27
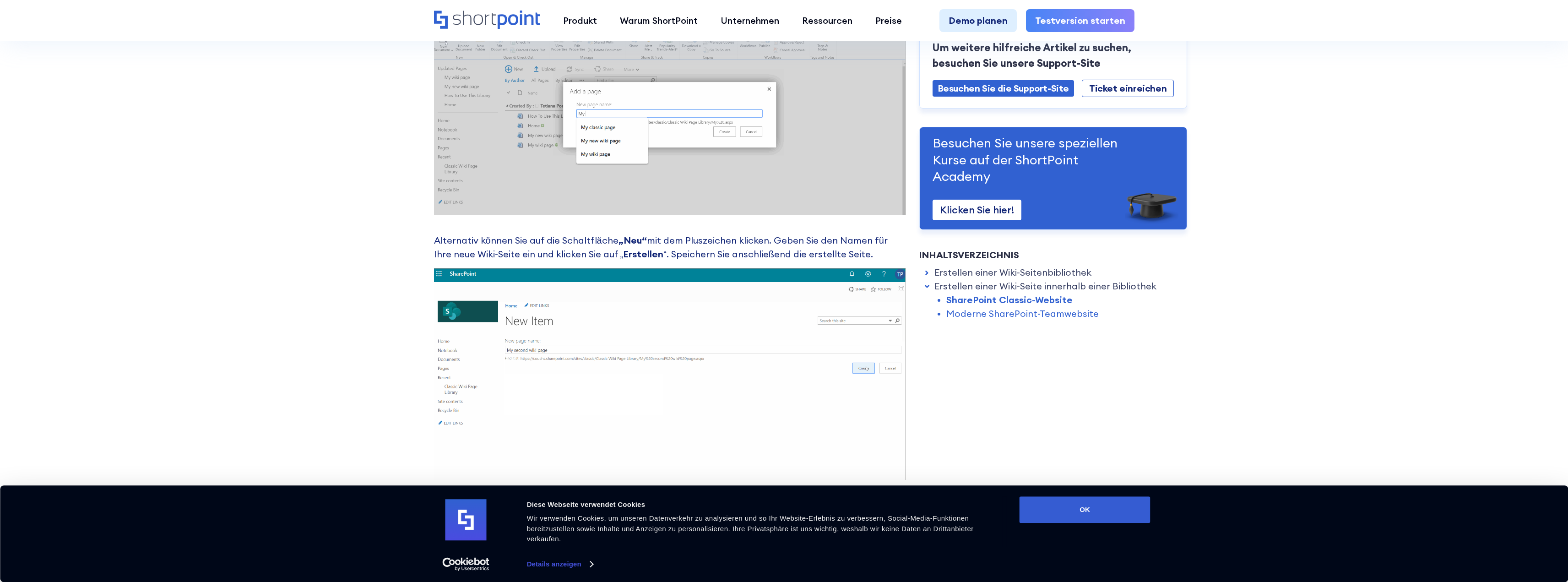
click at [867, 250] on p "Alternativ können Sie auf die Schaltfläche „Neu“ mit dem Pluszeichen klicken. G…" at bounding box center [670, 247] width 472 height 27
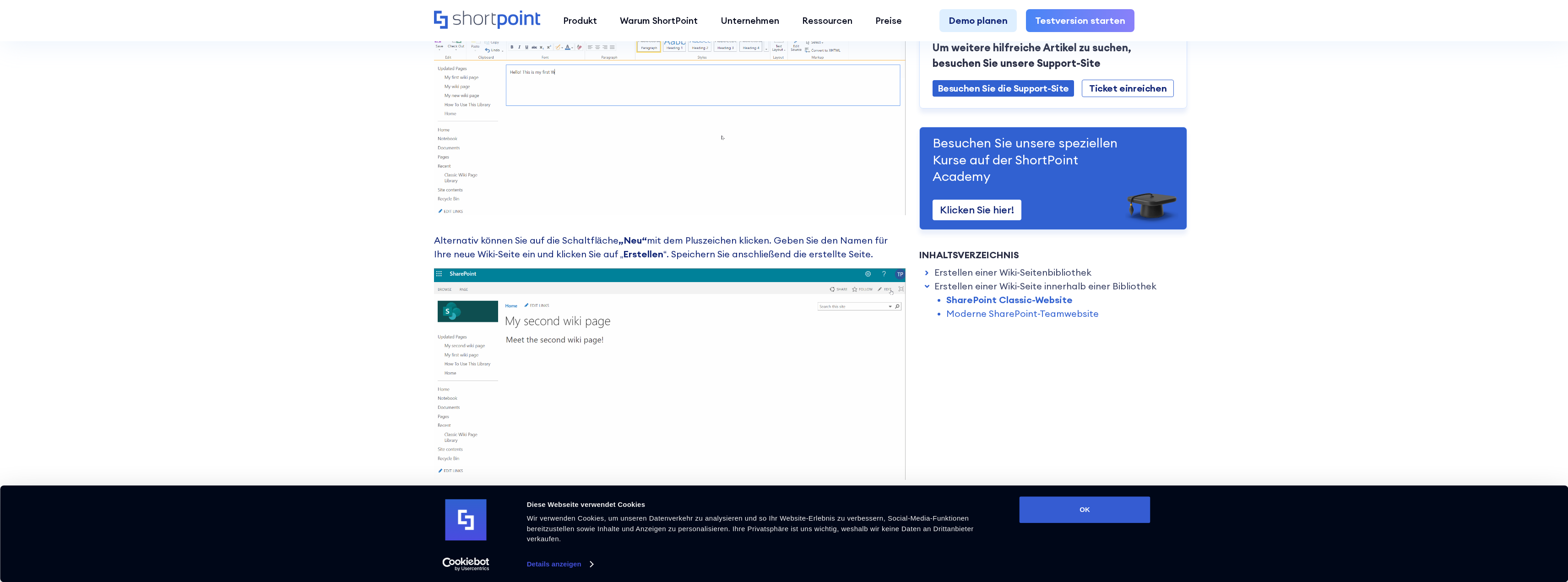
click at [867, 251] on p "Alternativ können Sie auf die Schaltfläche „Neu“ mit dem Pluszeichen klicken. G…" at bounding box center [670, 247] width 472 height 27
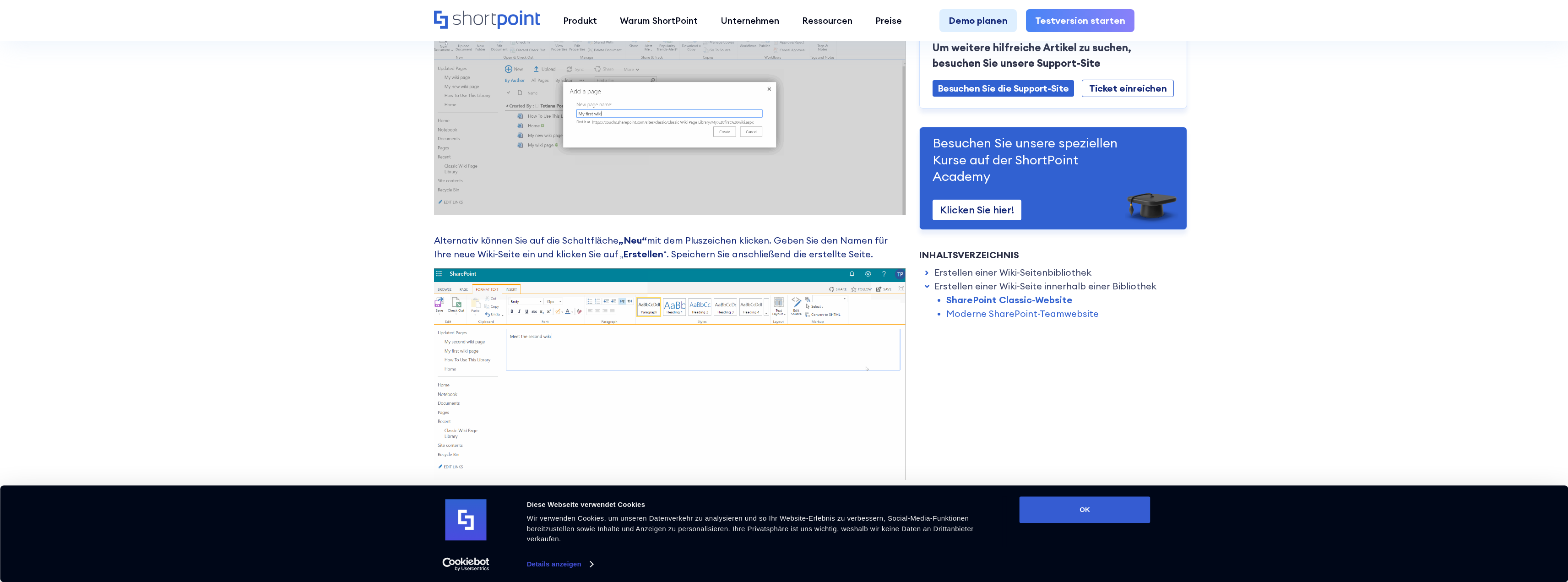
click at [861, 255] on p "Alternativ können Sie auf die Schaltfläche „Neu“ mit dem Pluszeichen klicken. G…" at bounding box center [670, 247] width 472 height 27
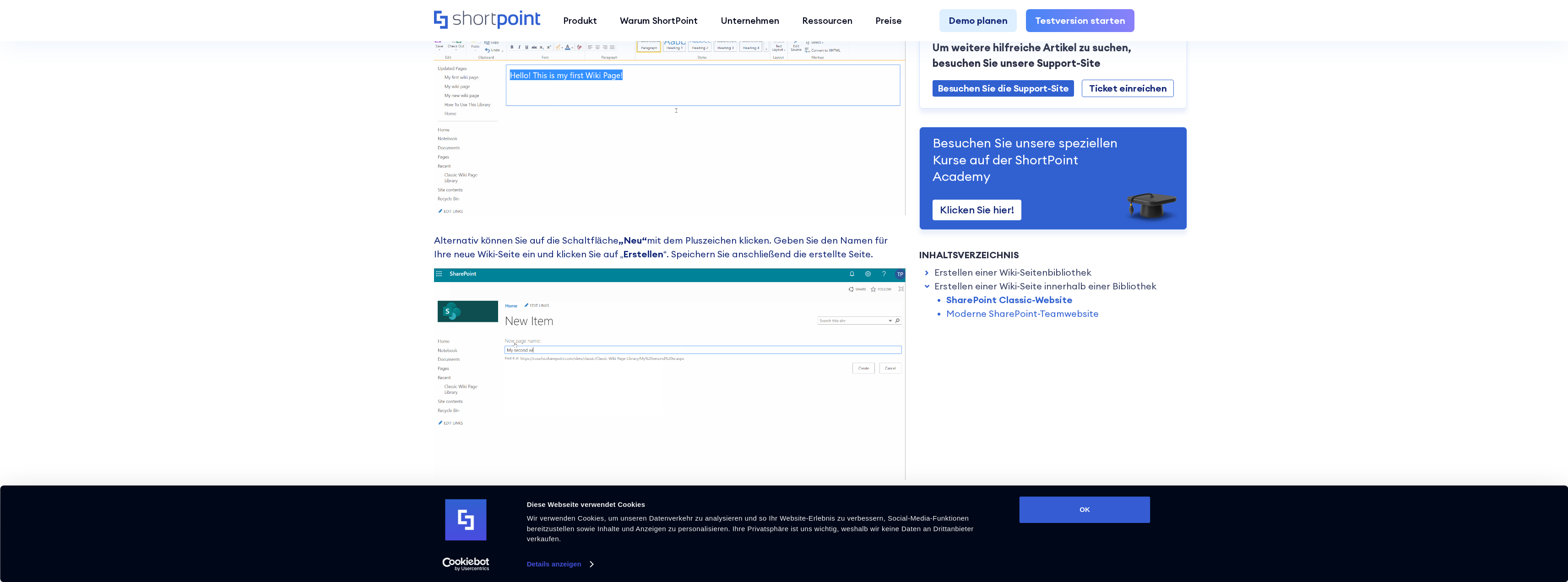
click at [861, 256] on p "Alternativ können Sie auf die Schaltfläche „Neu“ mit dem Pluszeichen klicken. G…" at bounding box center [670, 247] width 472 height 27
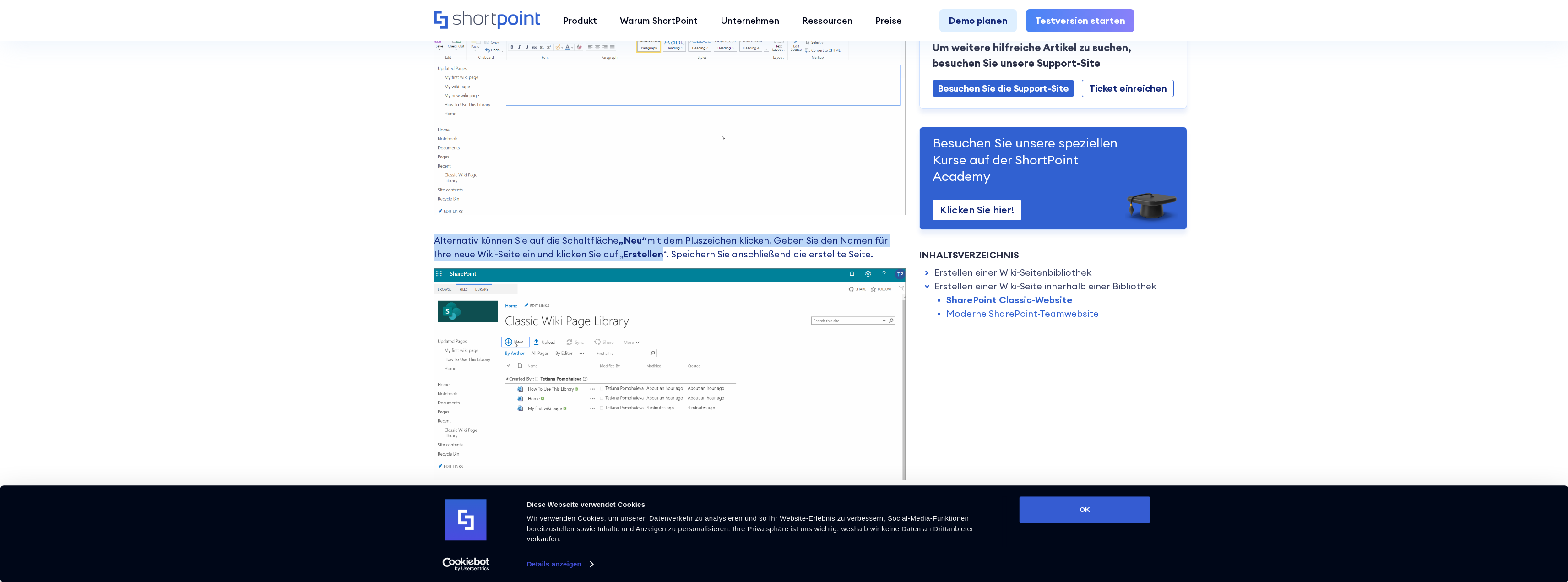
click at [861, 256] on p "Alternativ können Sie auf die Schaltfläche „Neu“ mit dem Pluszeichen klicken. G…" at bounding box center [670, 247] width 472 height 27
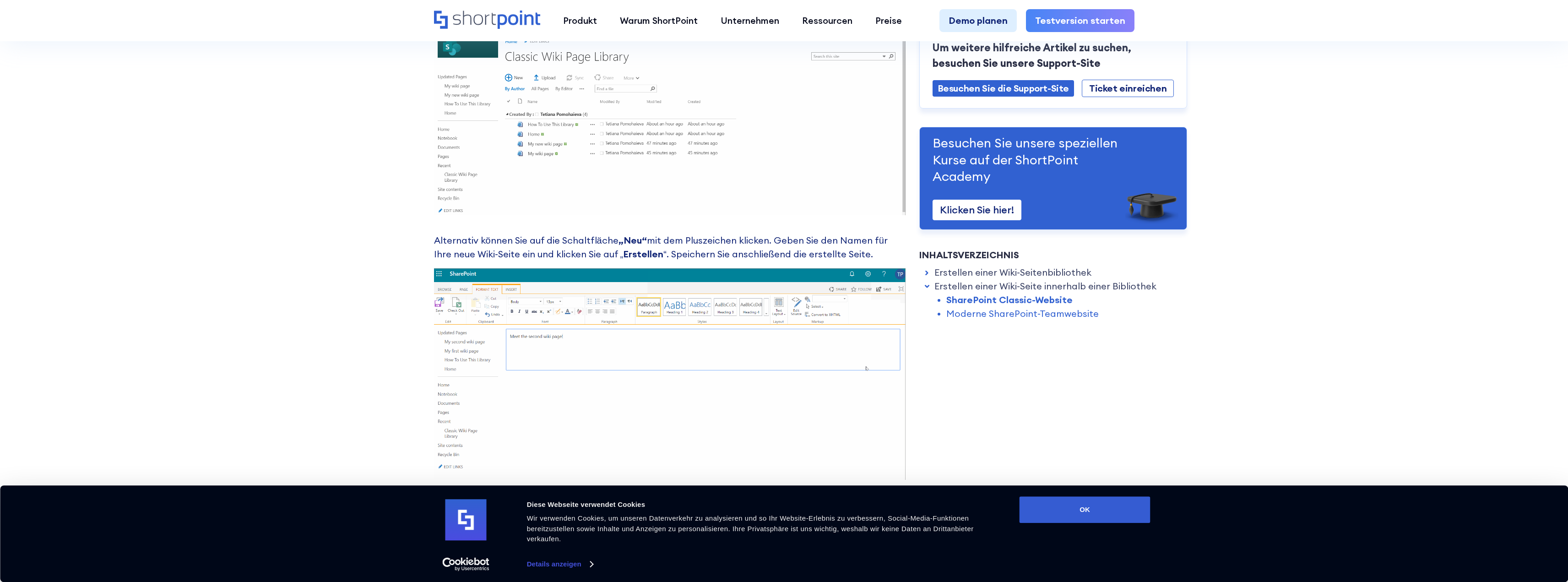
click at [794, 255] on font "“. Speichern Sie anschließend die erstellte Seite." at bounding box center [768, 254] width 209 height 12
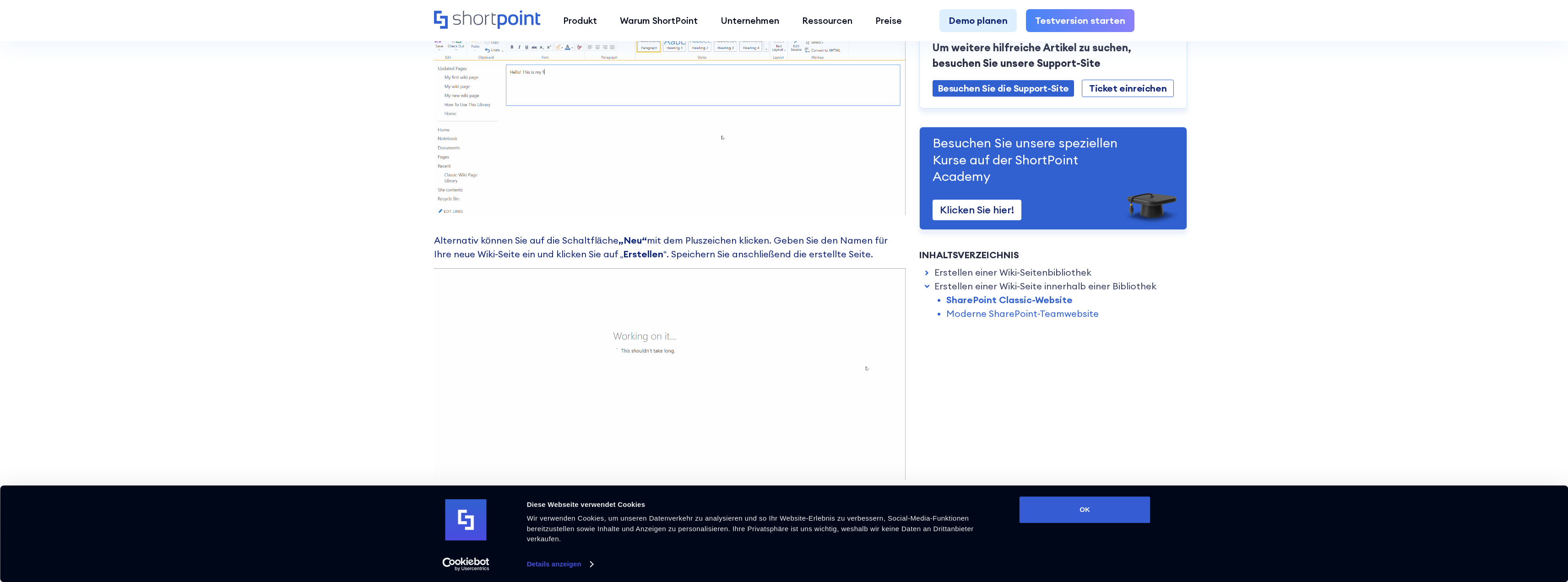
click at [793, 255] on font "“. Speichern Sie anschließend die erstellte Seite." at bounding box center [768, 254] width 209 height 12
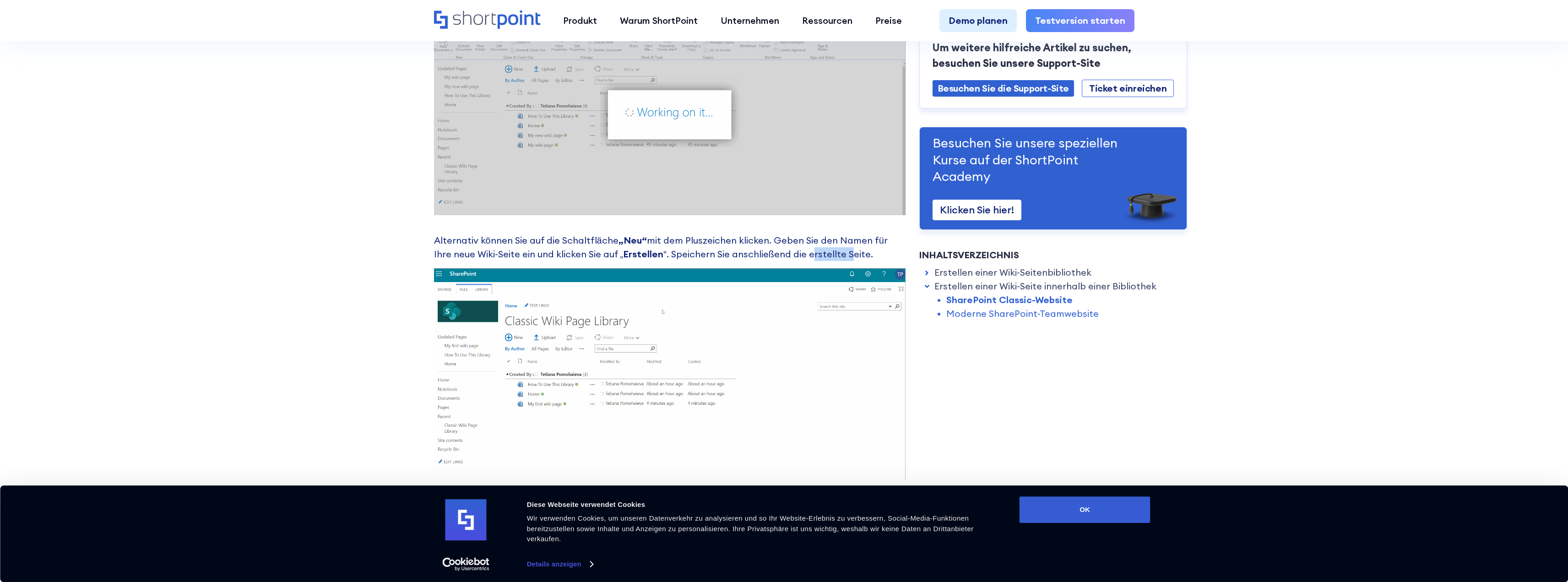
click at [793, 255] on font "“. Speichern Sie anschließend die erstellte Seite." at bounding box center [768, 254] width 209 height 12
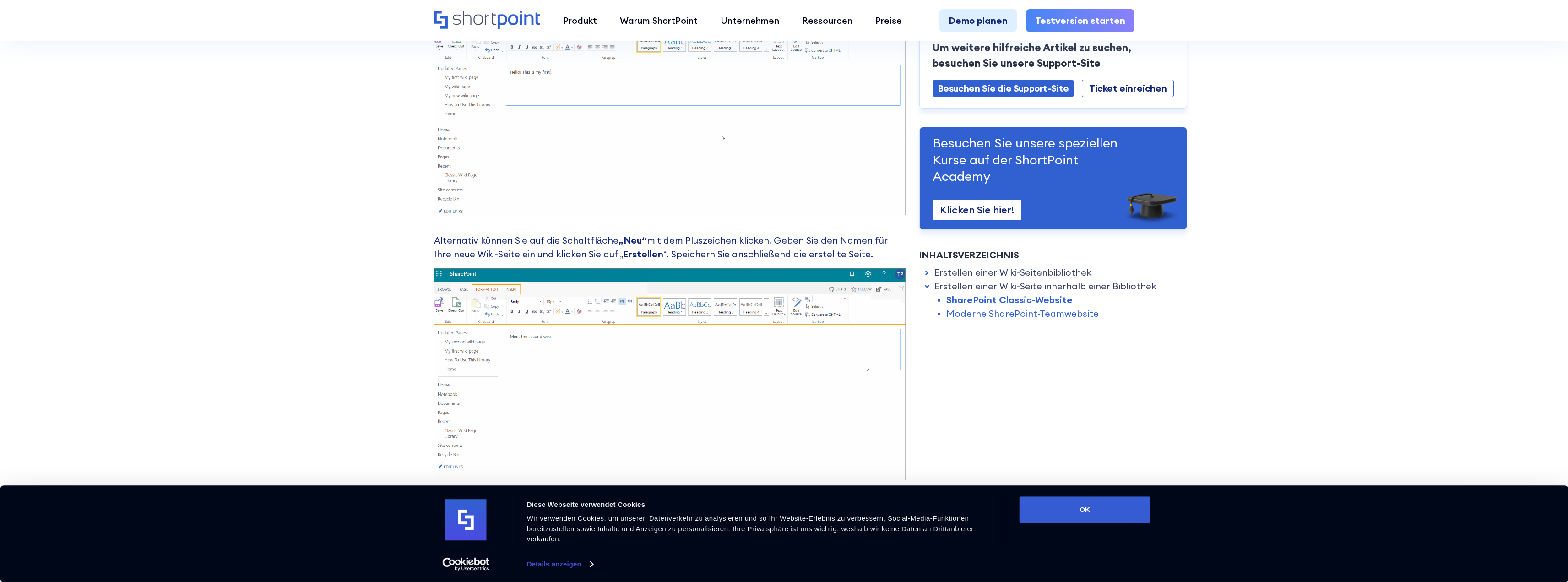
click at [793, 255] on font "“. Speichern Sie anschließend die erstellte Seite." at bounding box center [768, 254] width 209 height 12
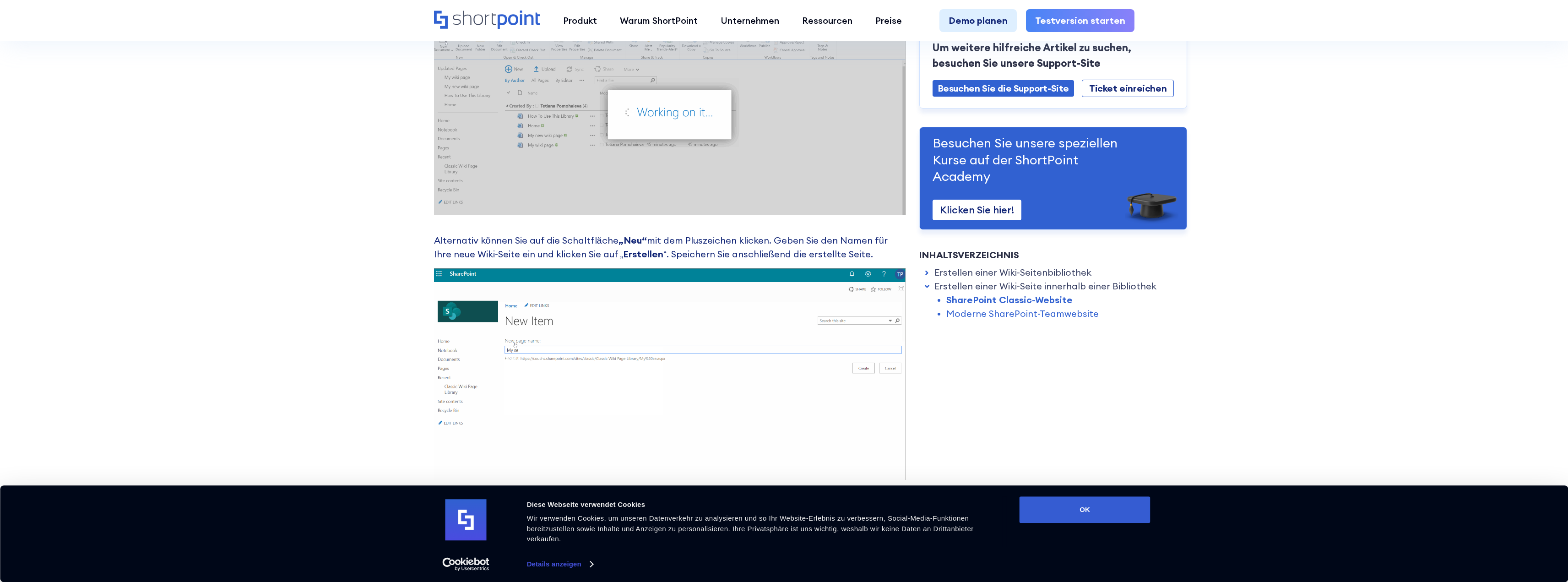
click at [793, 255] on font "“. Speichern Sie anschließend die erstellte Seite." at bounding box center [768, 254] width 209 height 12
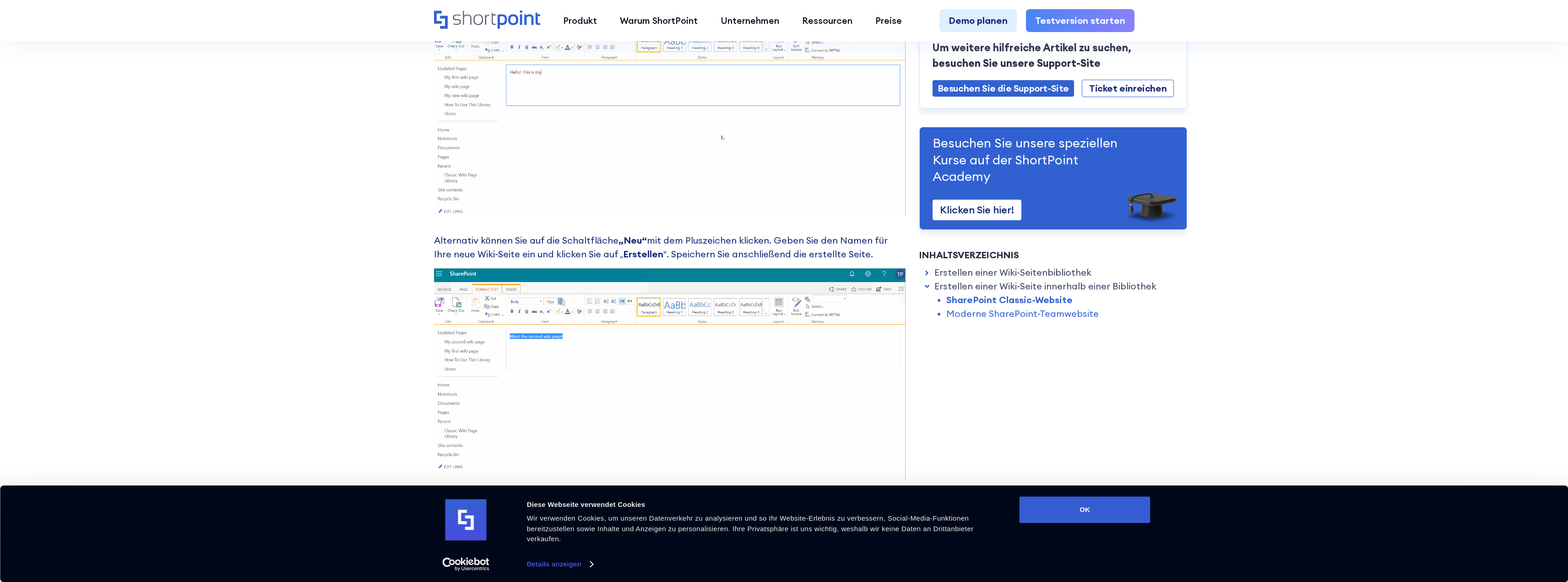
click at [827, 250] on font "“. Speichern Sie anschließend die erstellte Seite." at bounding box center [768, 254] width 209 height 12
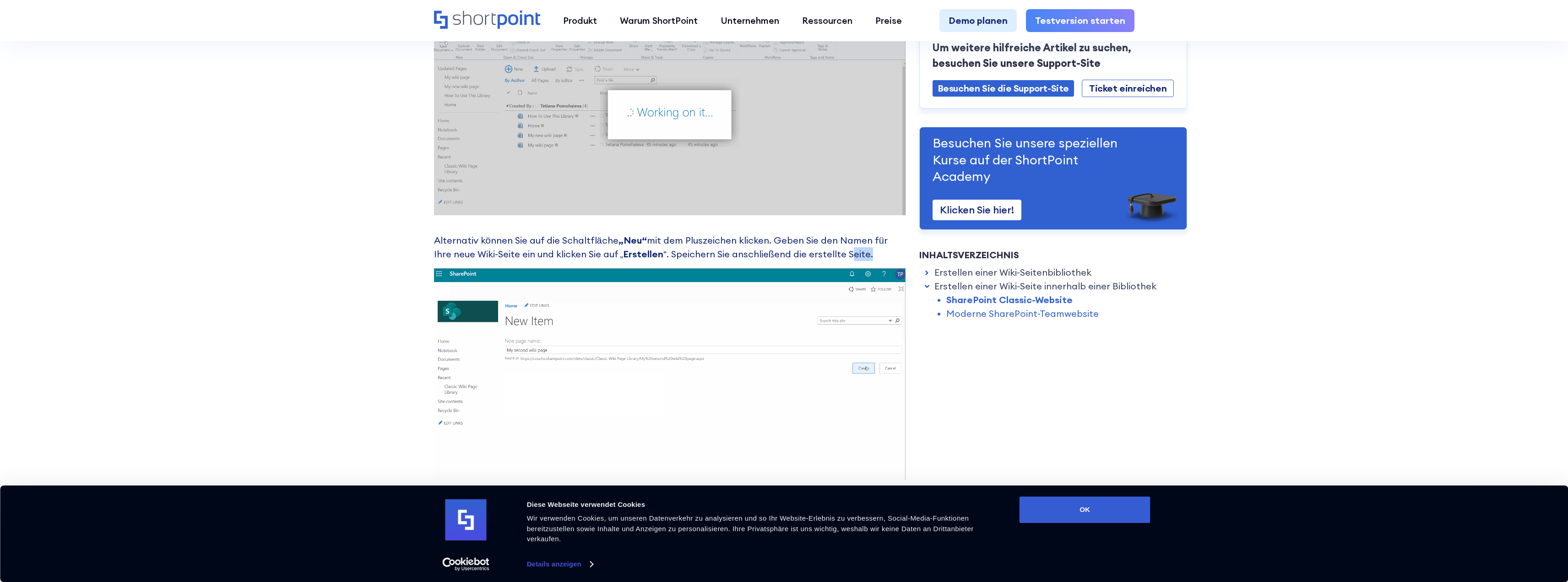
click at [827, 250] on font "“. Speichern Sie anschließend die erstellte Seite." at bounding box center [768, 254] width 209 height 12
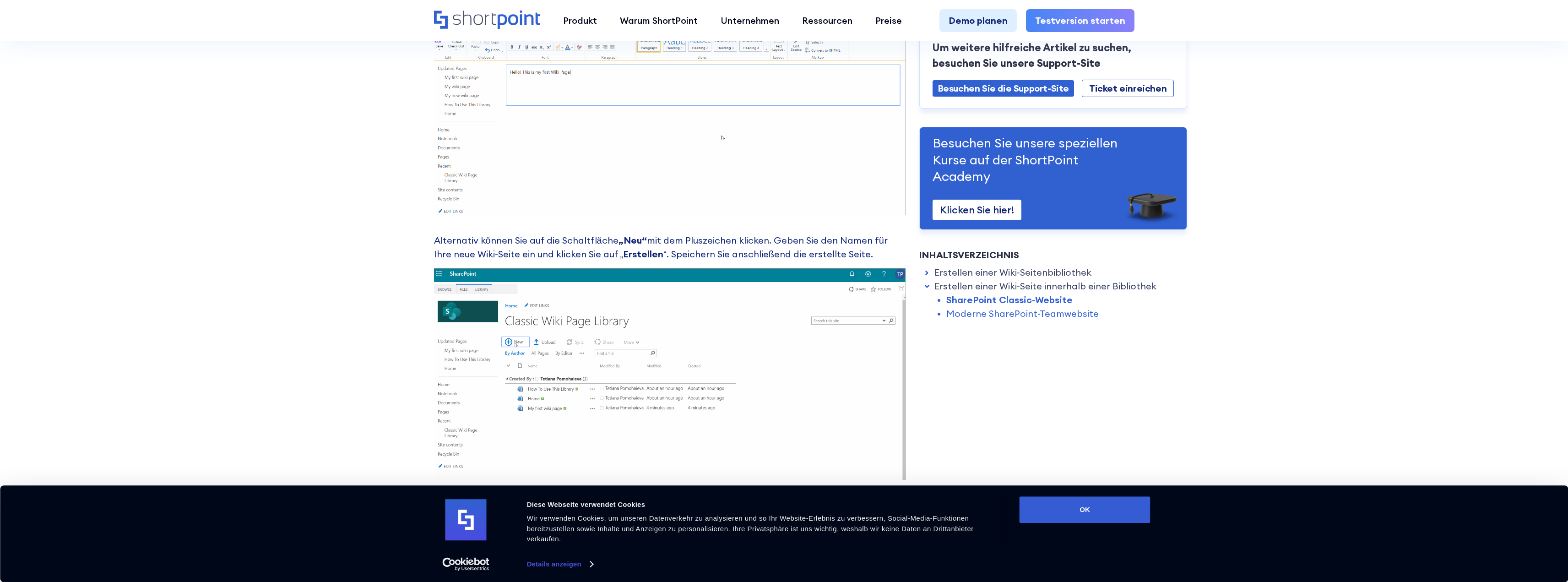
click at [751, 258] on font "“. Speichern Sie anschließend die erstellte Seite." at bounding box center [768, 254] width 209 height 12
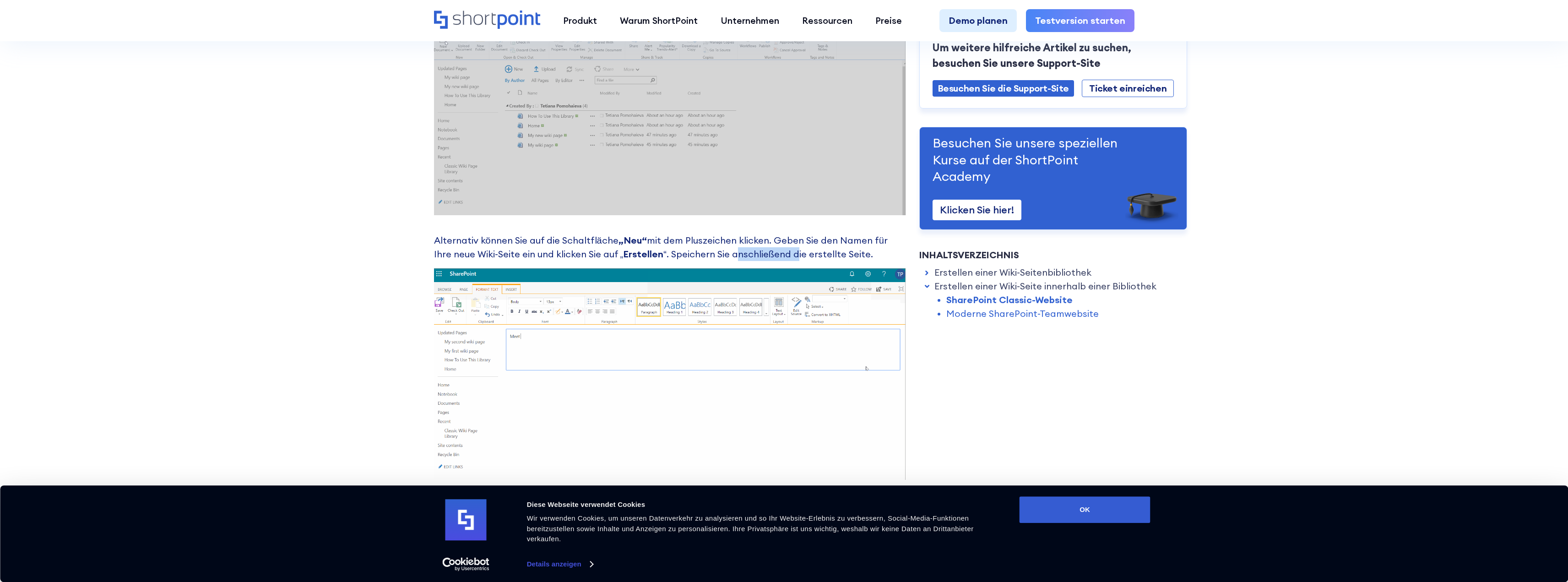
click at [751, 258] on font "“. Speichern Sie anschließend die erstellte Seite." at bounding box center [768, 254] width 209 height 12
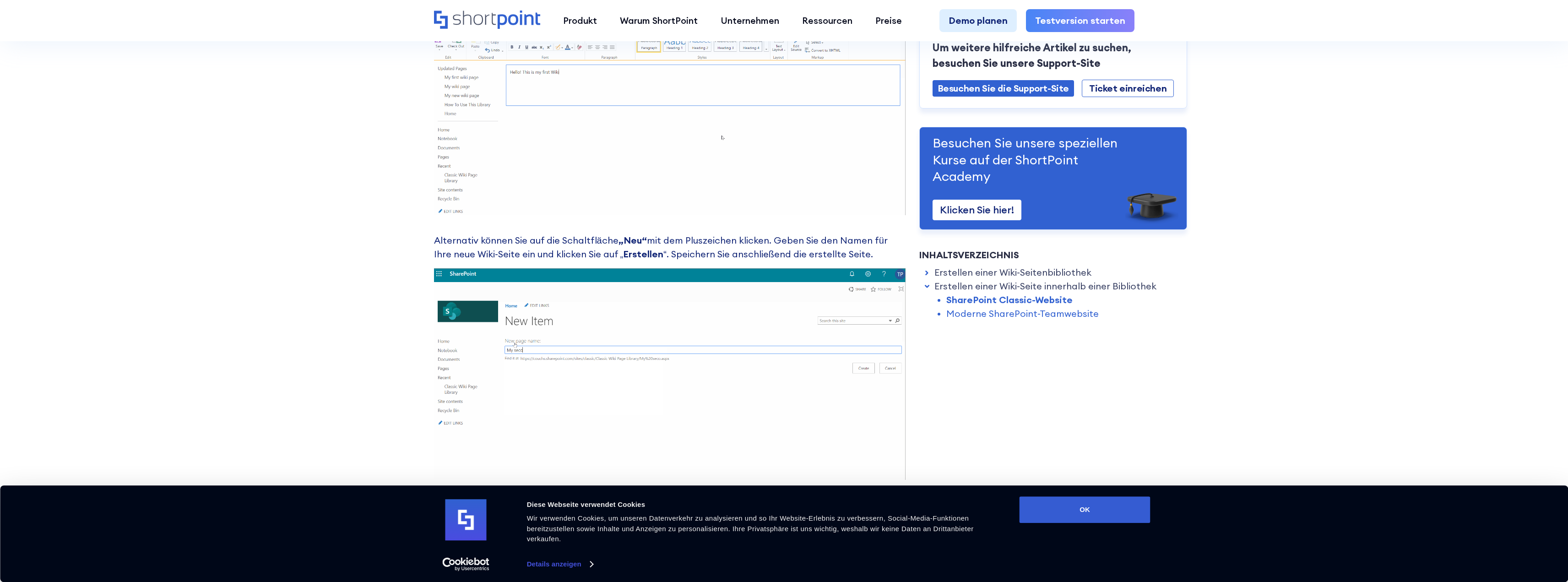
click at [751, 258] on font "“. Speichern Sie anschließend die erstellte Seite." at bounding box center [768, 254] width 209 height 12
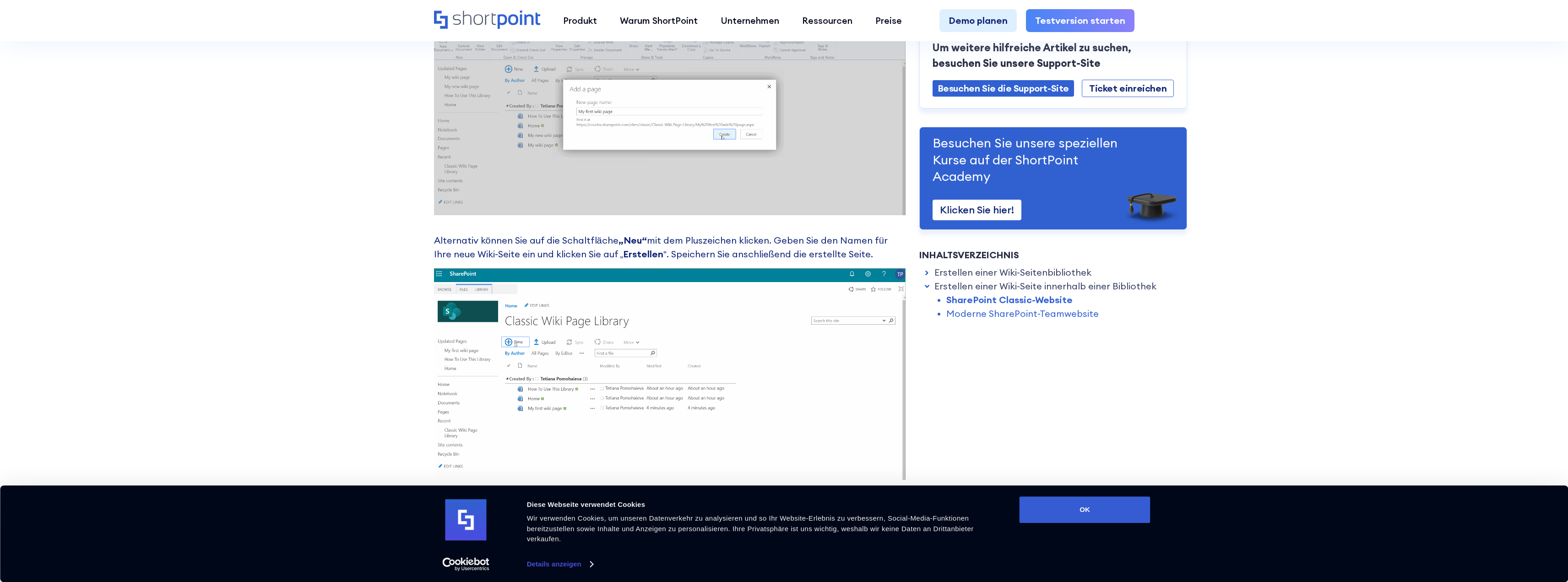
click at [706, 252] on font "“. Speichern Sie anschließend die erstellte Seite." at bounding box center [768, 254] width 209 height 12
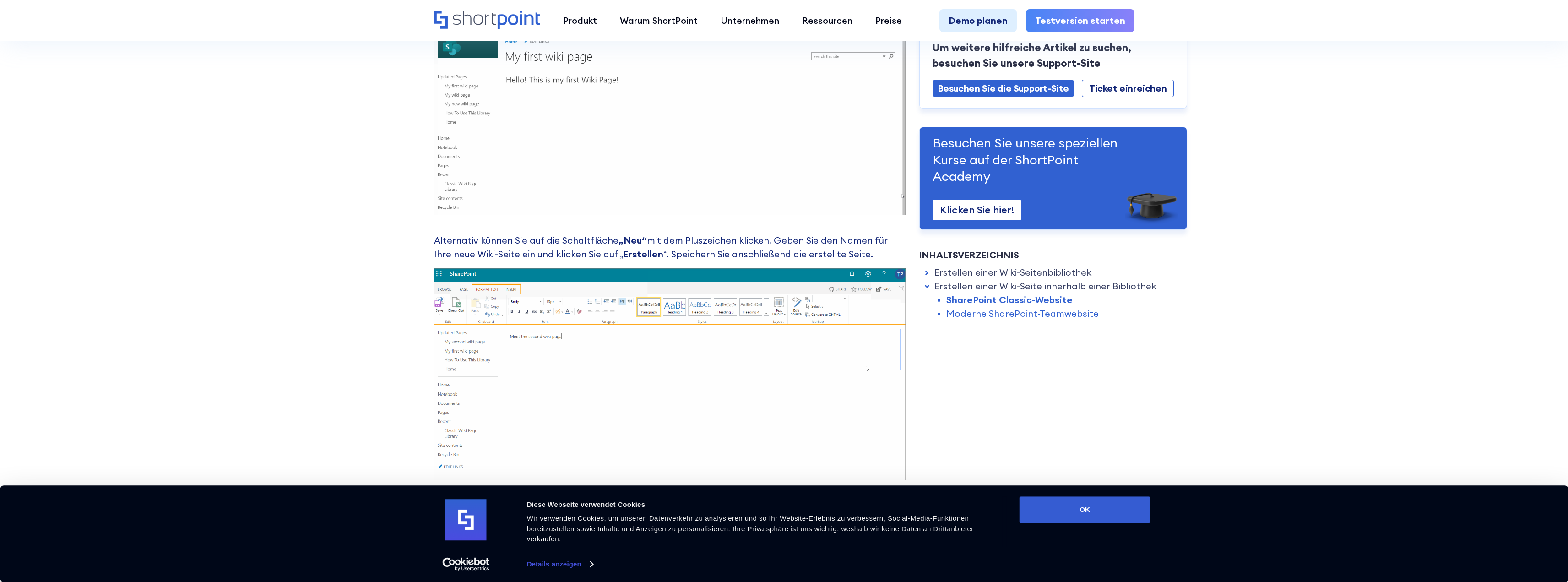
click at [623, 250] on font "Erstellen" at bounding box center [642, 254] width 40 height 12
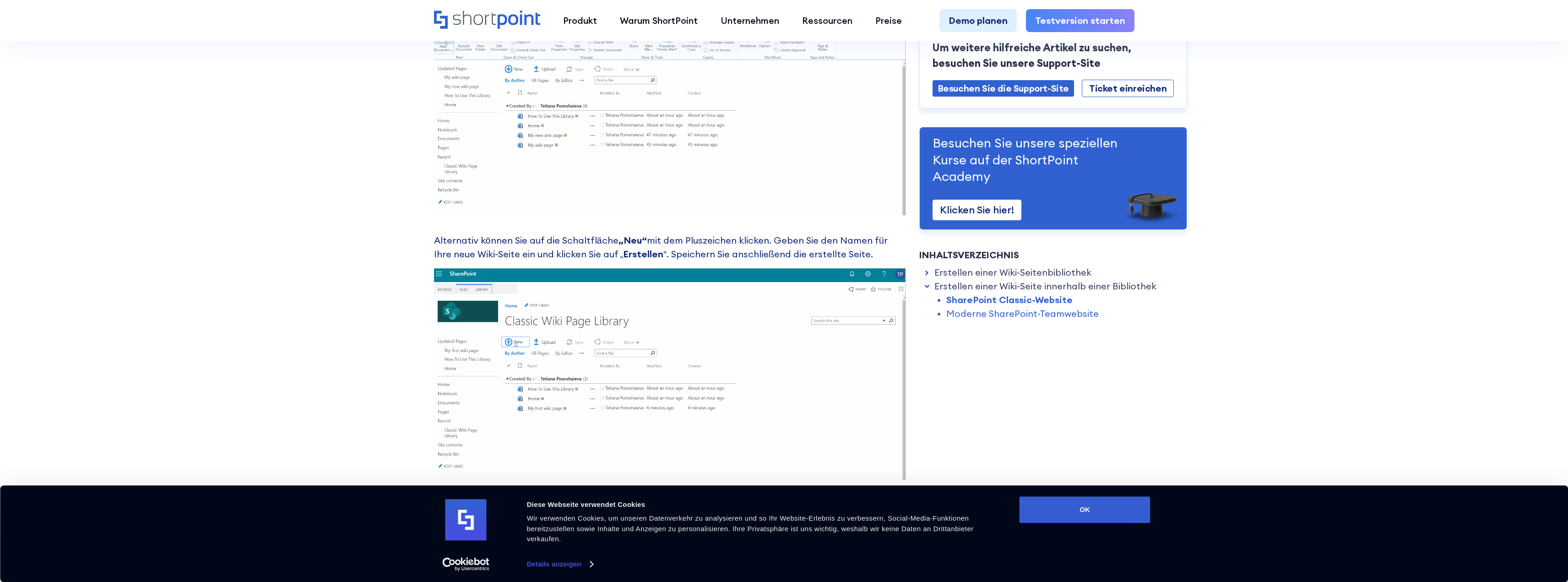
drag, startPoint x: 429, startPoint y: 240, endPoint x: 861, endPoint y: 252, distance: 432.2
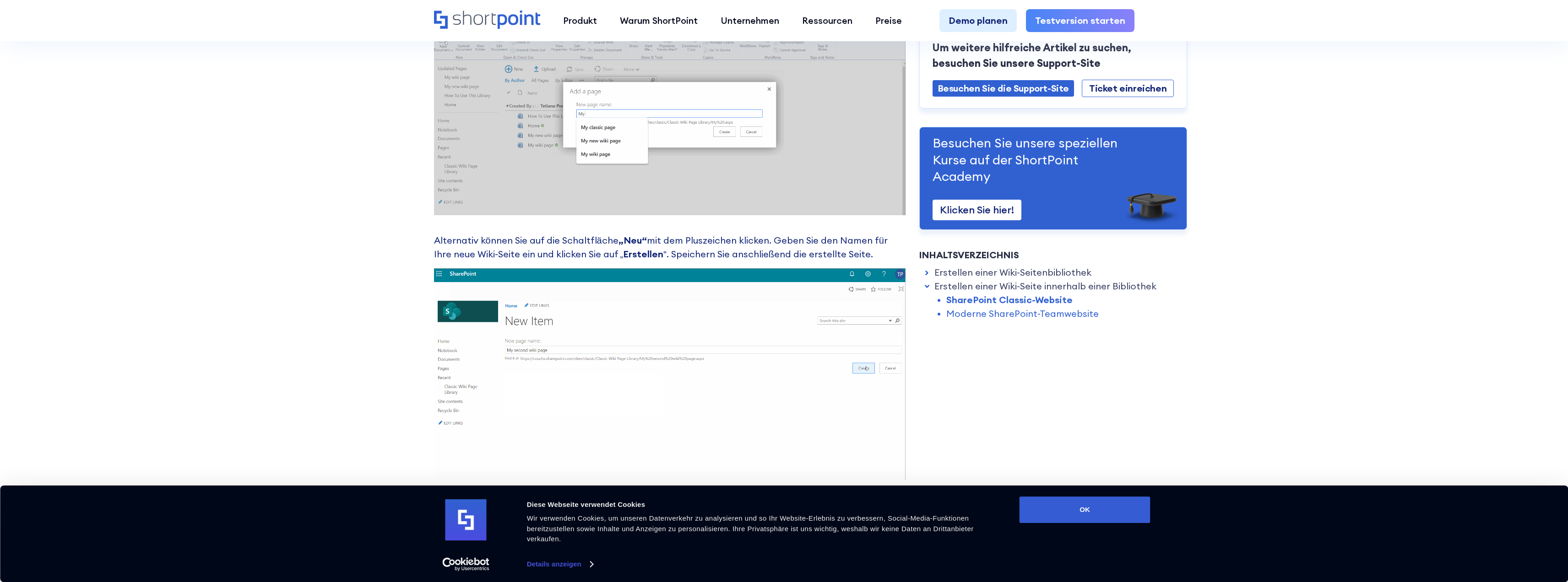
click at [860, 253] on p "Alternativ können Sie auf die Schaltfläche „Neu“ mit dem Pluszeichen klicken. G…" at bounding box center [670, 247] width 472 height 27
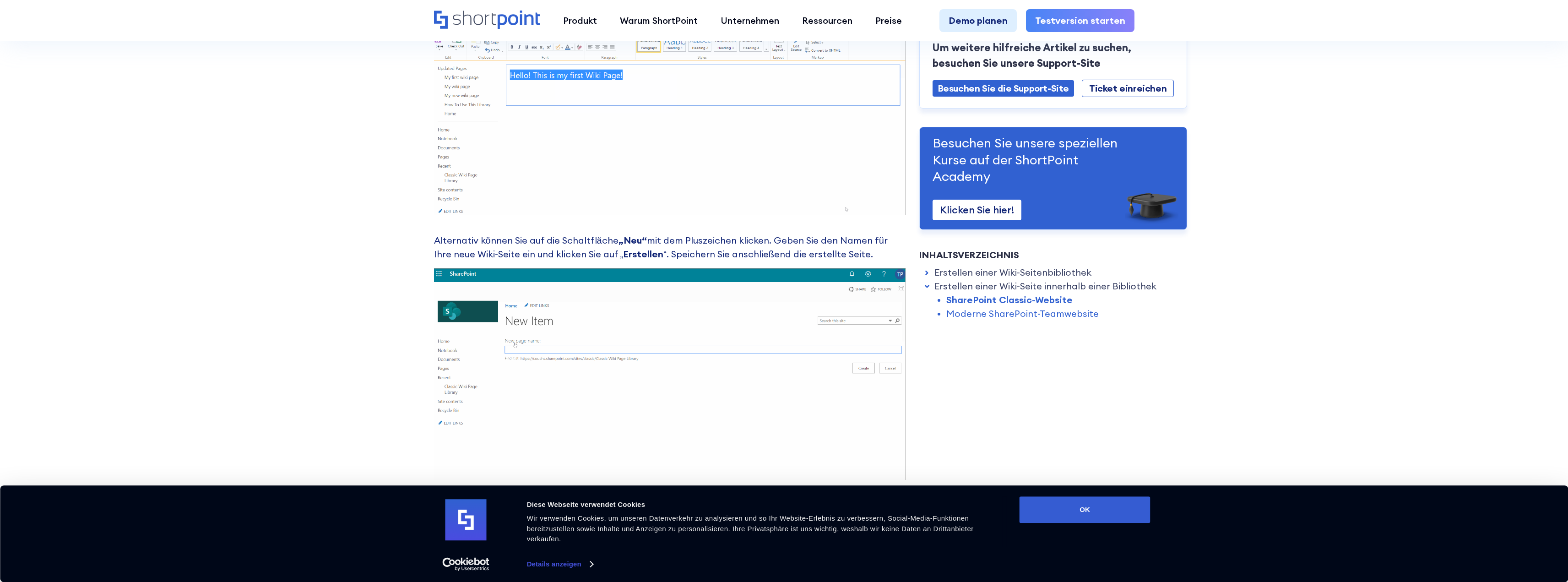
click at [857, 253] on p "Alternativ können Sie auf die Schaltfläche „Neu“ mit dem Pluszeichen klicken. G…" at bounding box center [670, 247] width 472 height 27
click at [799, 249] on font "“. Speichern Sie anschließend die erstellte Seite." at bounding box center [768, 254] width 209 height 12
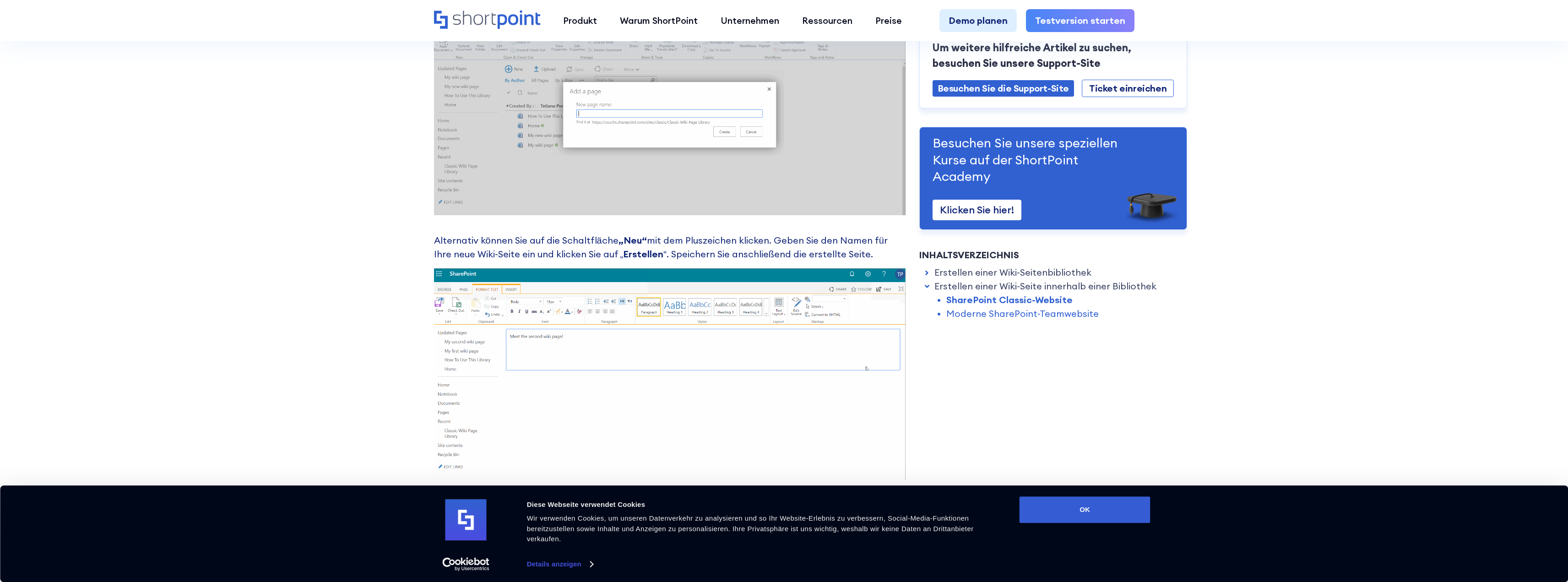
click at [724, 249] on font "“. Speichern Sie anschließend die erstellte Seite." at bounding box center [768, 254] width 209 height 12
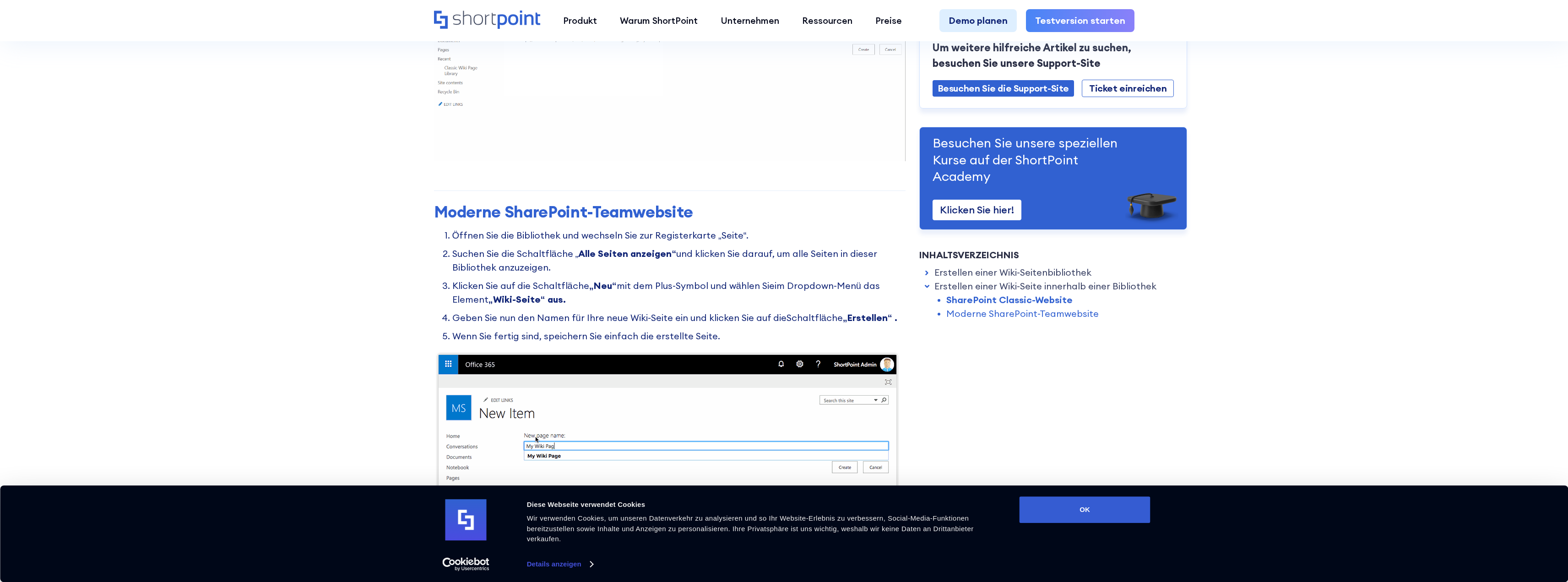
scroll to position [1867, 0]
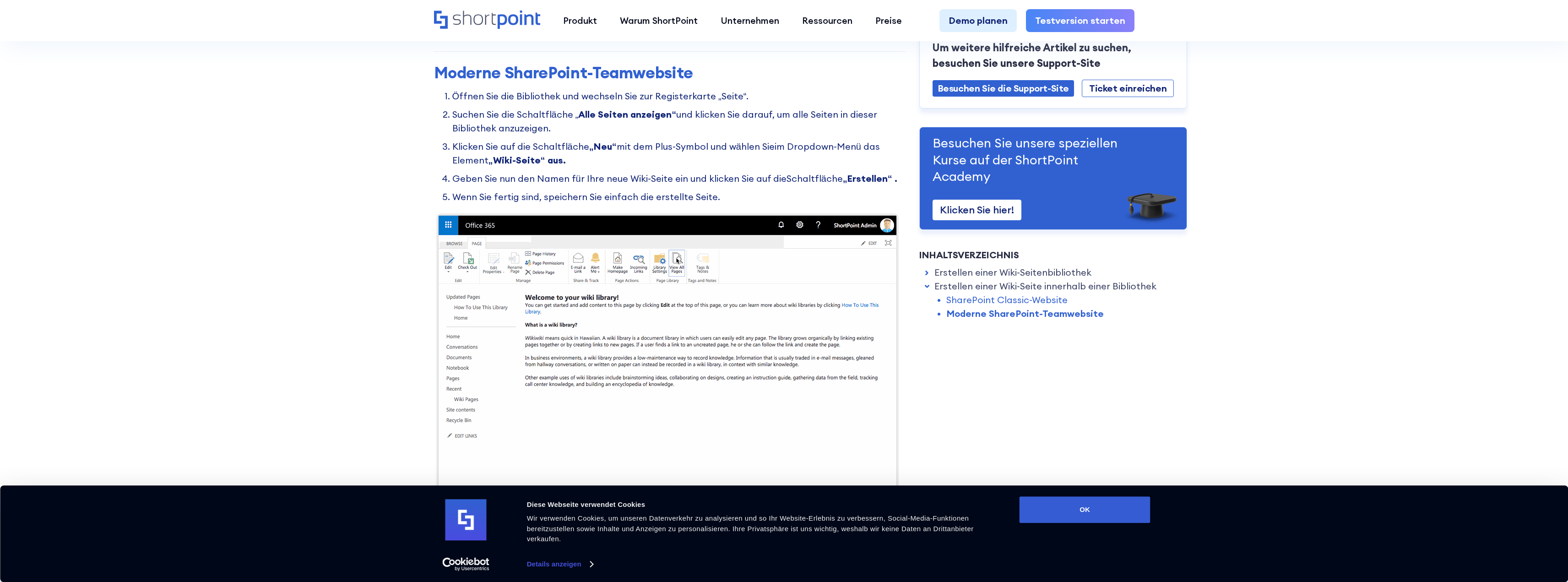
click at [553, 187] on ol "Öffnen Sie die Bibliothek und wechseln Sie zur Registerkarte „Seite“. Suchen Si…" at bounding box center [670, 147] width 472 height 115
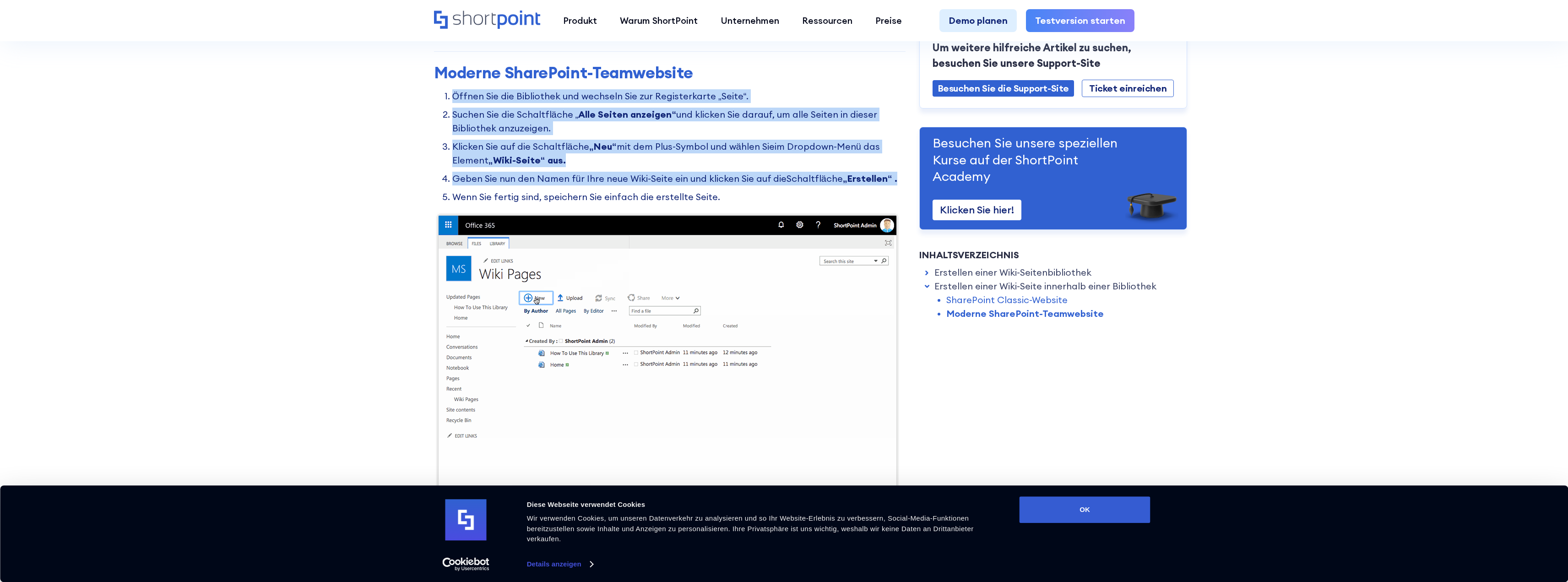
click at [553, 187] on ol "Öffnen Sie die Bibliothek und wechseln Sie zur Registerkarte „Seite“. Suchen Si…" at bounding box center [670, 147] width 472 height 115
click at [552, 187] on ol "Öffnen Sie die Bibliothek und wechseln Sie zur Registerkarte „Seite“. Suchen Si…" at bounding box center [670, 147] width 472 height 115
click at [497, 200] on font "Wenn Sie fertig sind, speichern Sie einfach die erstellte Seite." at bounding box center [586, 197] width 268 height 12
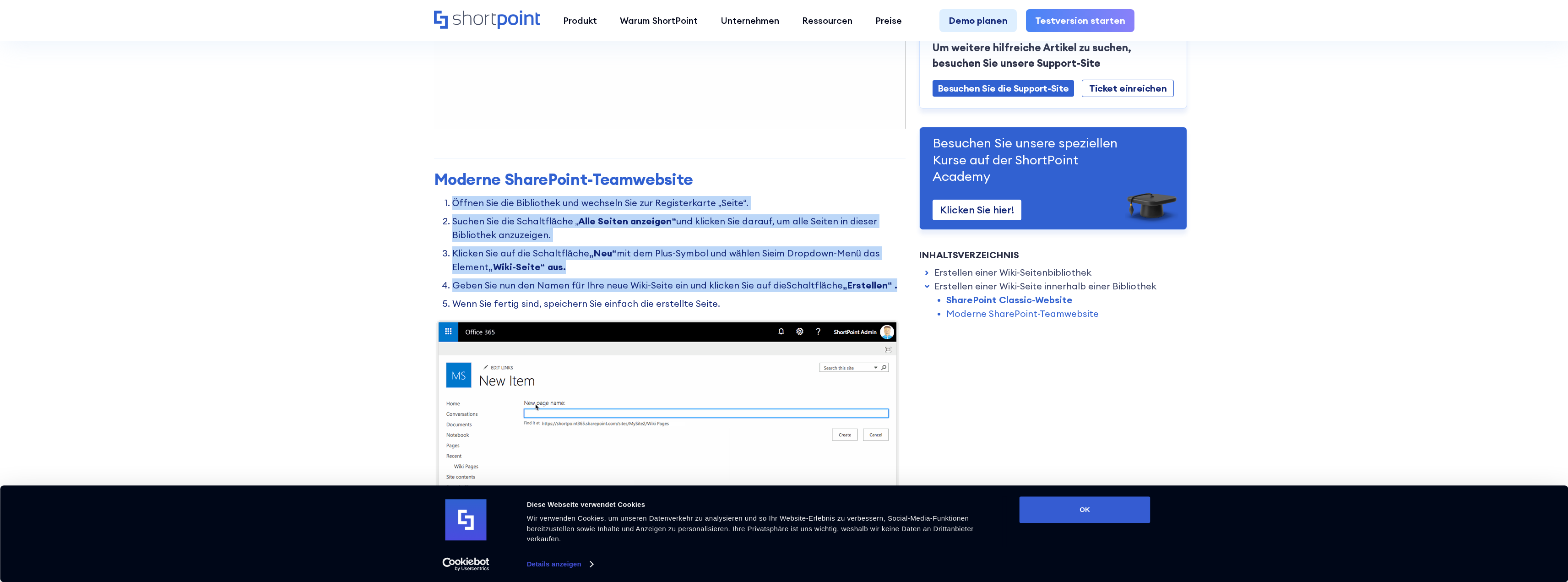
scroll to position [1958, 0]
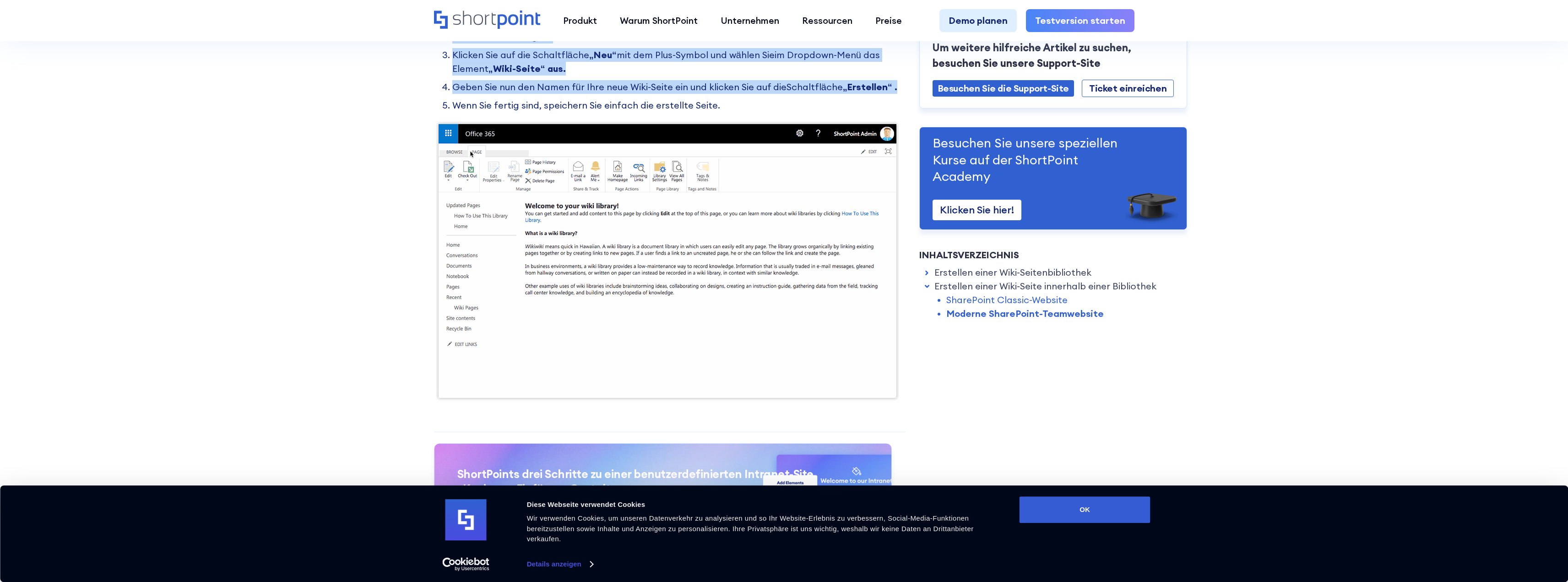
click at [744, 105] on li "Wenn Sie fertig sind, speichern Sie einfach die erstellte Seite." at bounding box center [679, 105] width 454 height 14
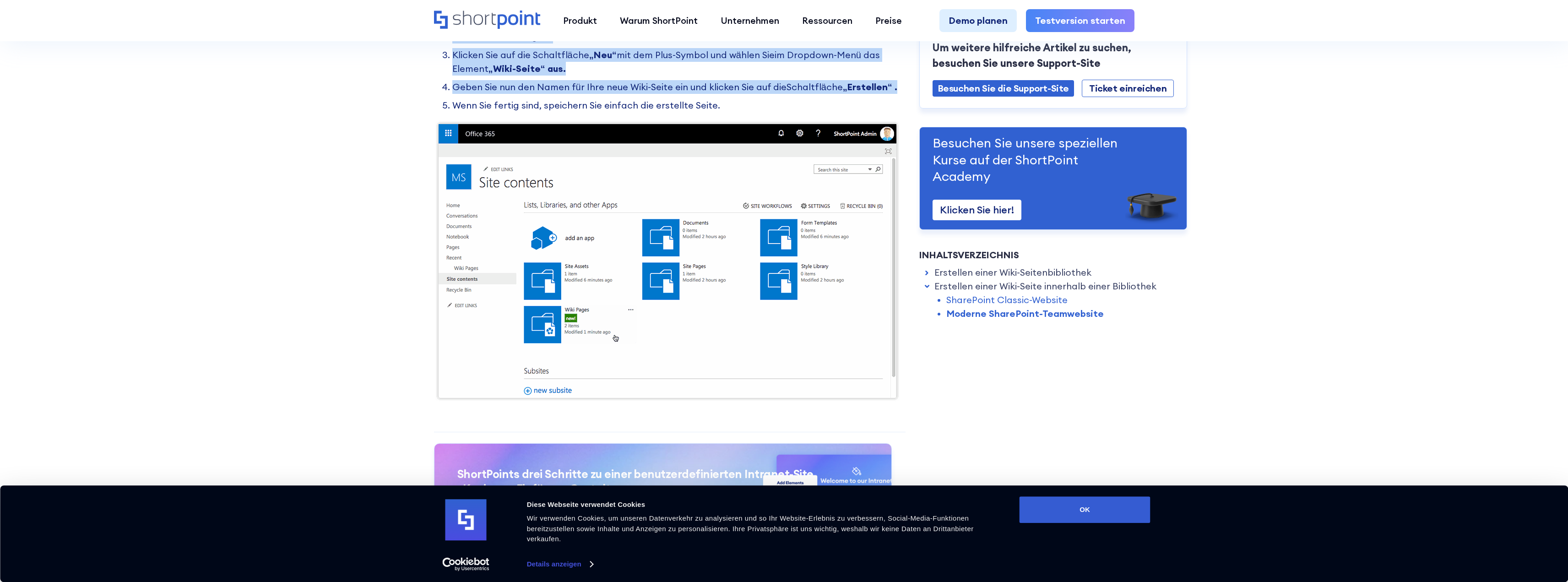
click at [699, 94] on ol "Öffnen Sie die Bibliothek und wechseln Sie zur Registerkarte „Seite“. Suchen Si…" at bounding box center [670, 55] width 472 height 115
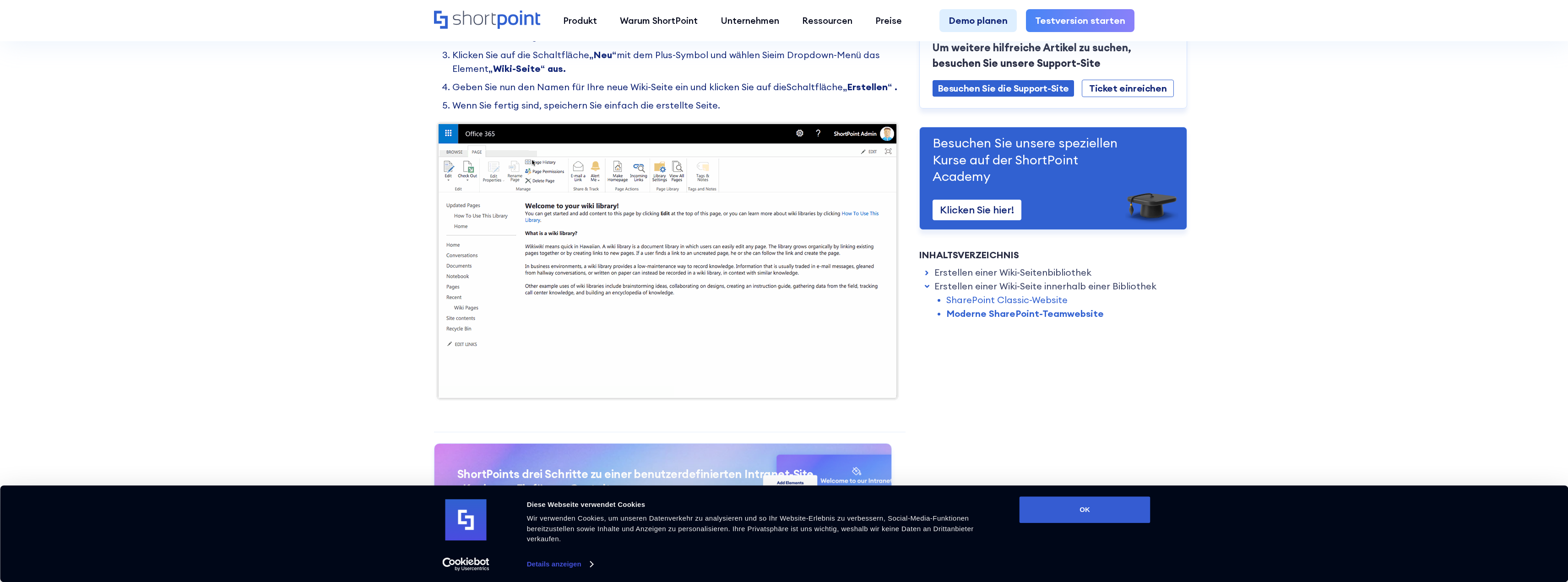
click at [675, 86] on font "Geben Sie nun den Namen für Ihre neue Wiki-Seite ein und klicken Sie auf die" at bounding box center [619, 87] width 334 height 12
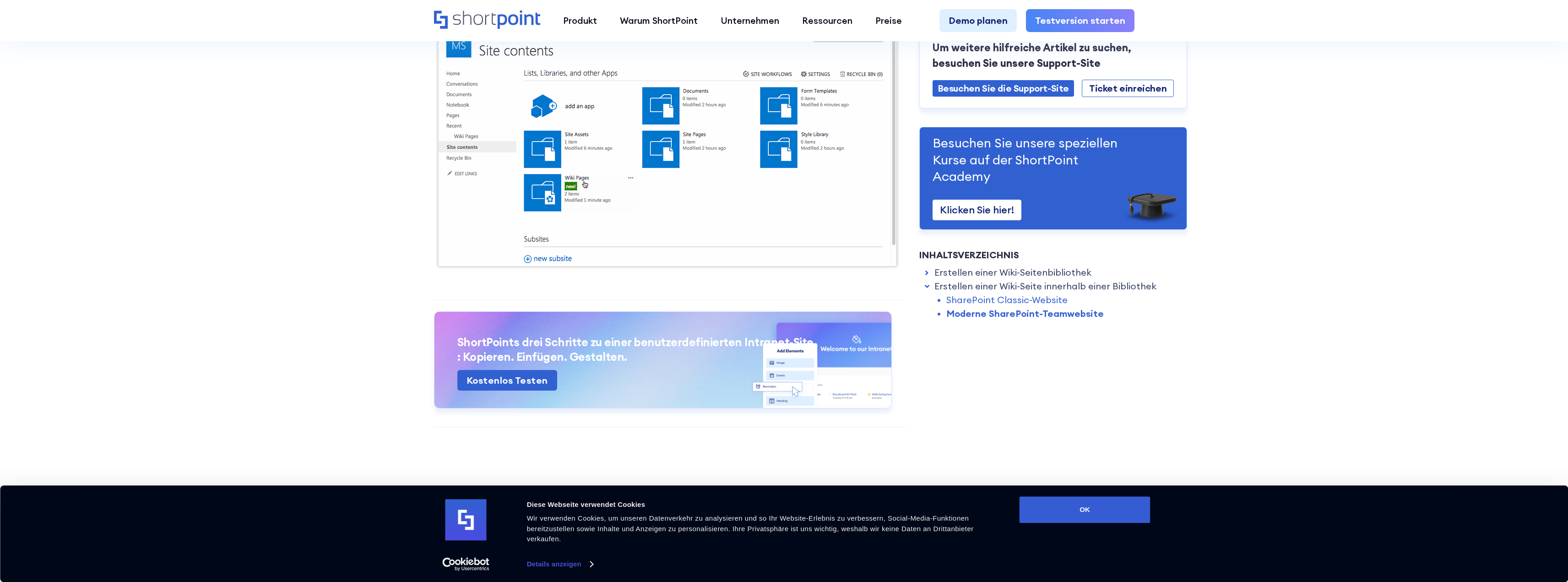
scroll to position [2004, 0]
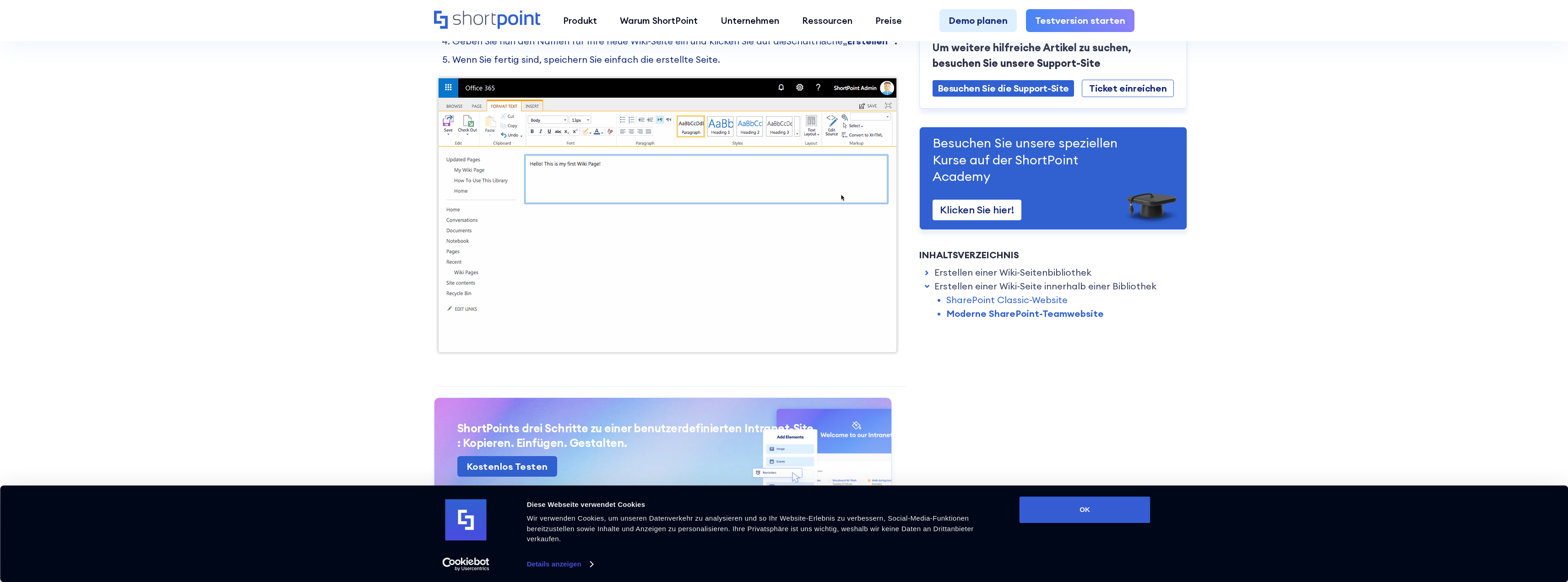
click at [630, 146] on img at bounding box center [668, 215] width 467 height 283
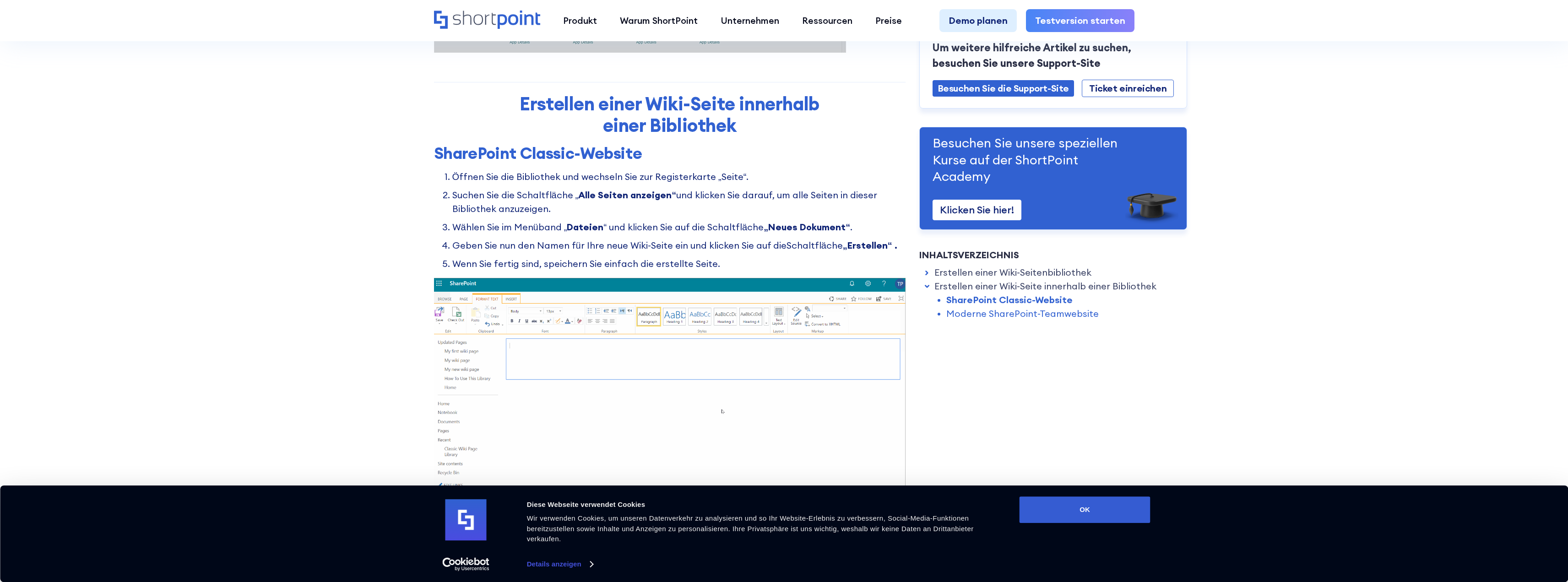
scroll to position [1134, 0]
